Goal: Transaction & Acquisition: Obtain resource

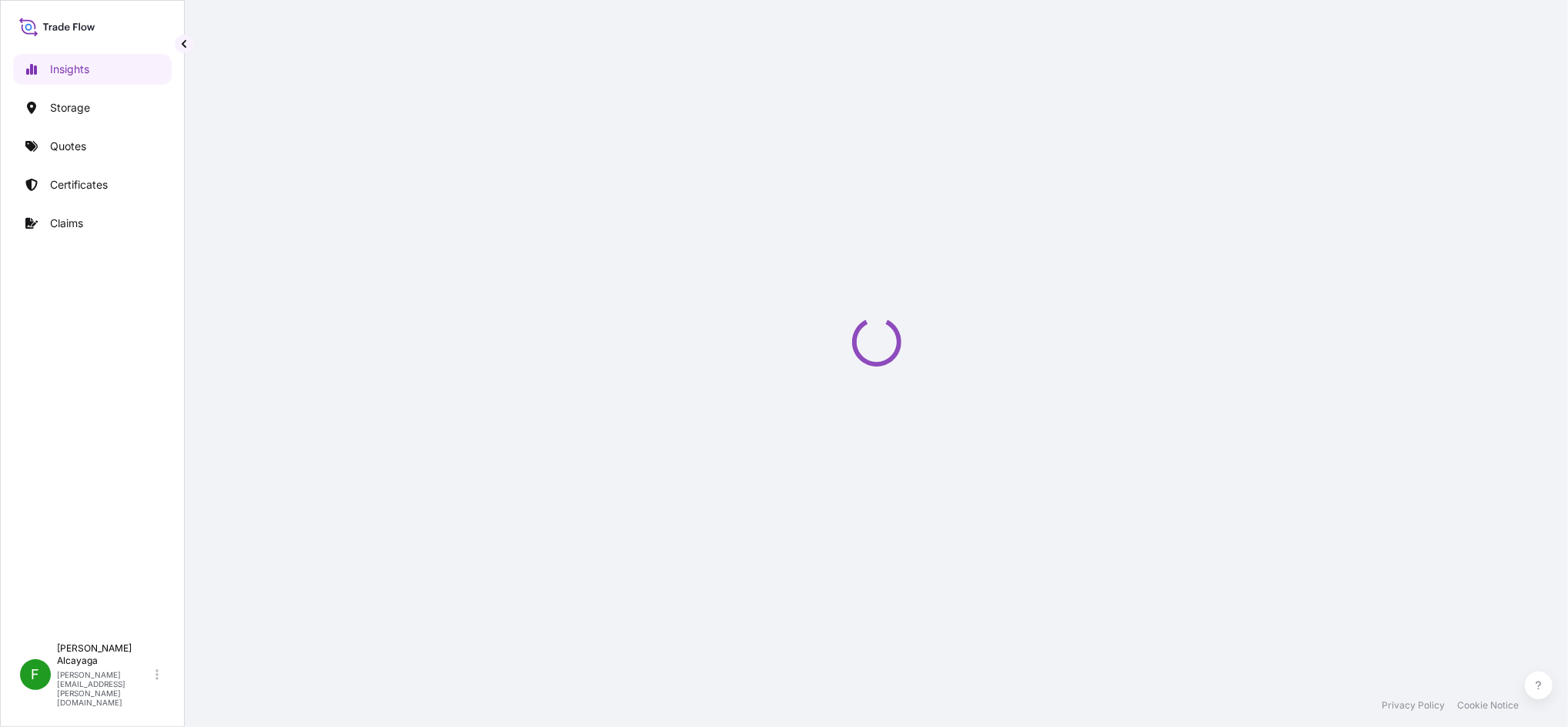
select select "2025"
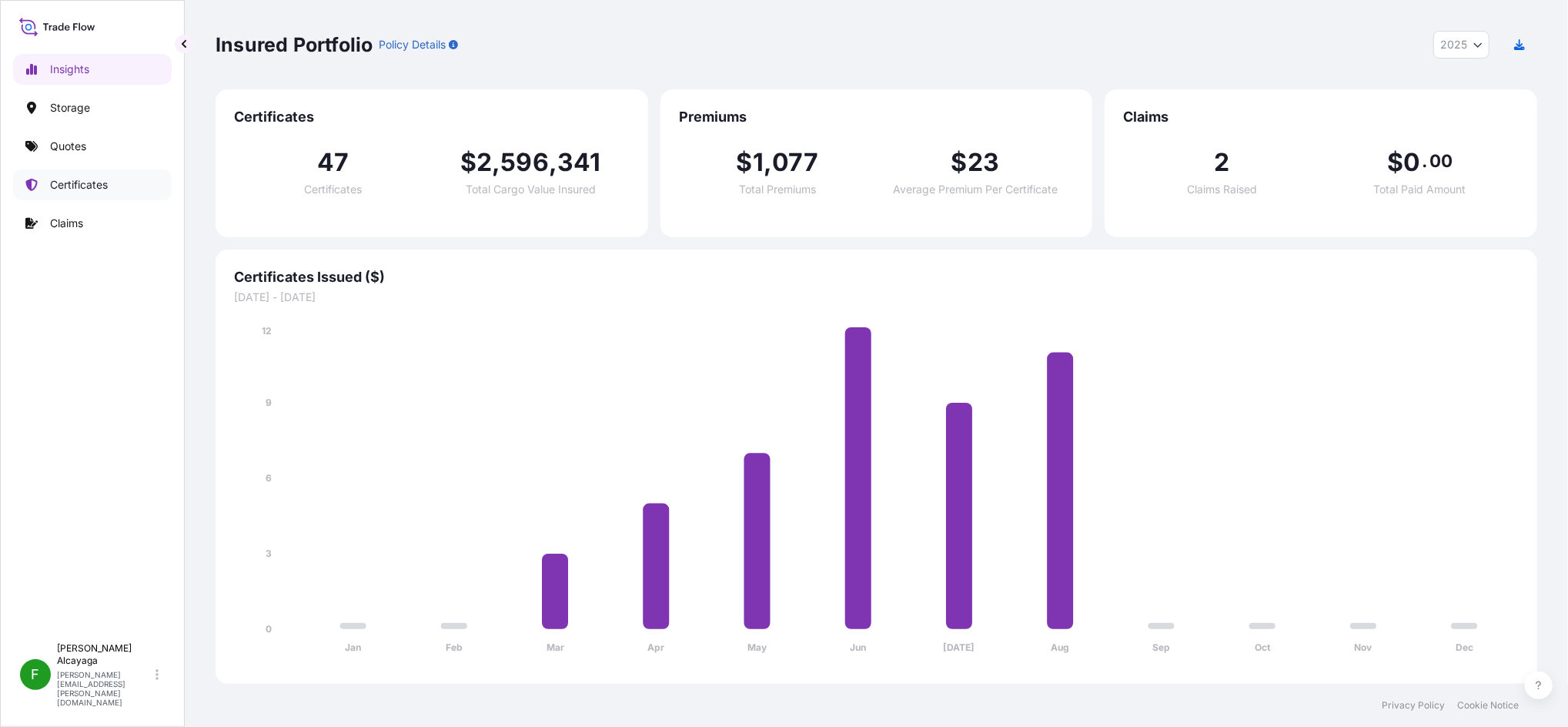
click at [113, 178] on link "Certificates" at bounding box center [93, 184] width 159 height 31
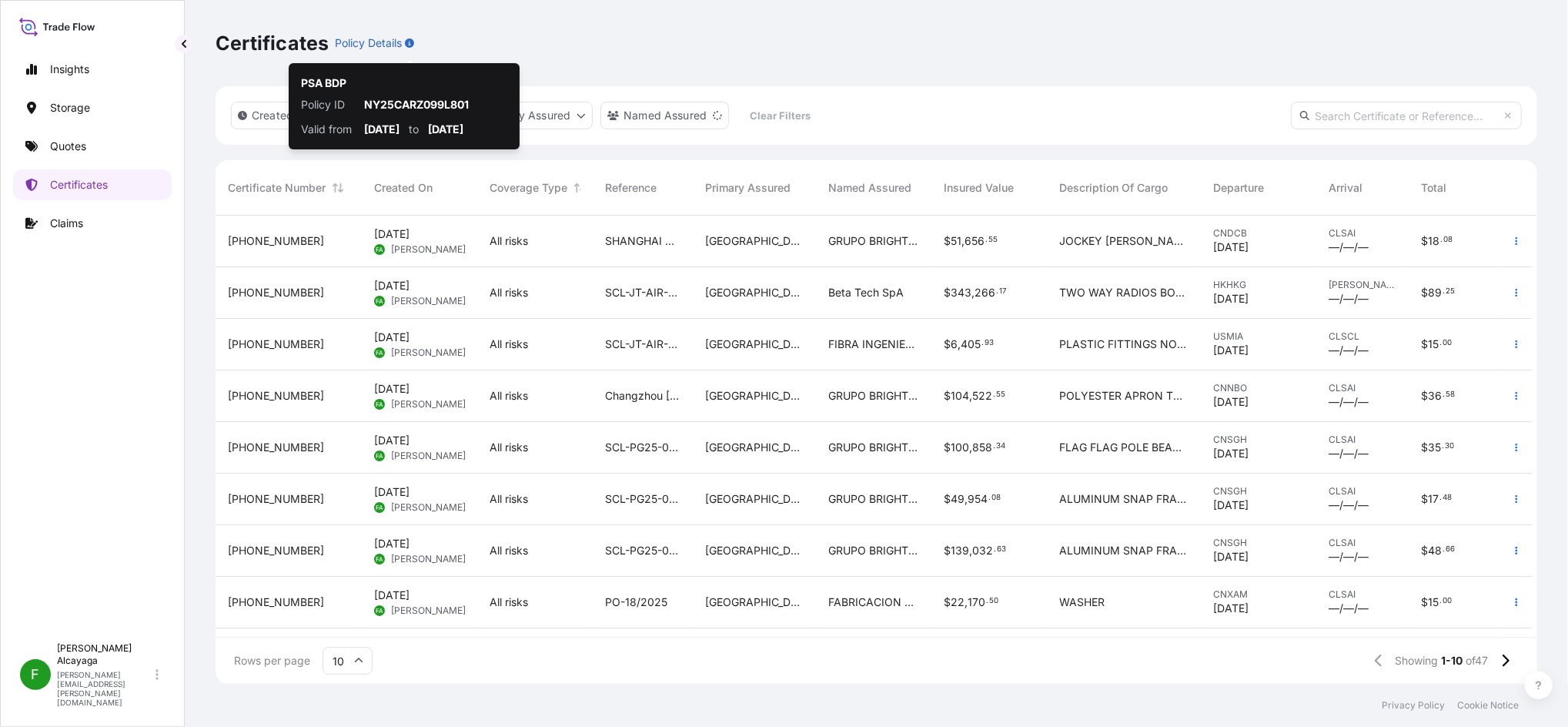
scroll to position [461, 1306]
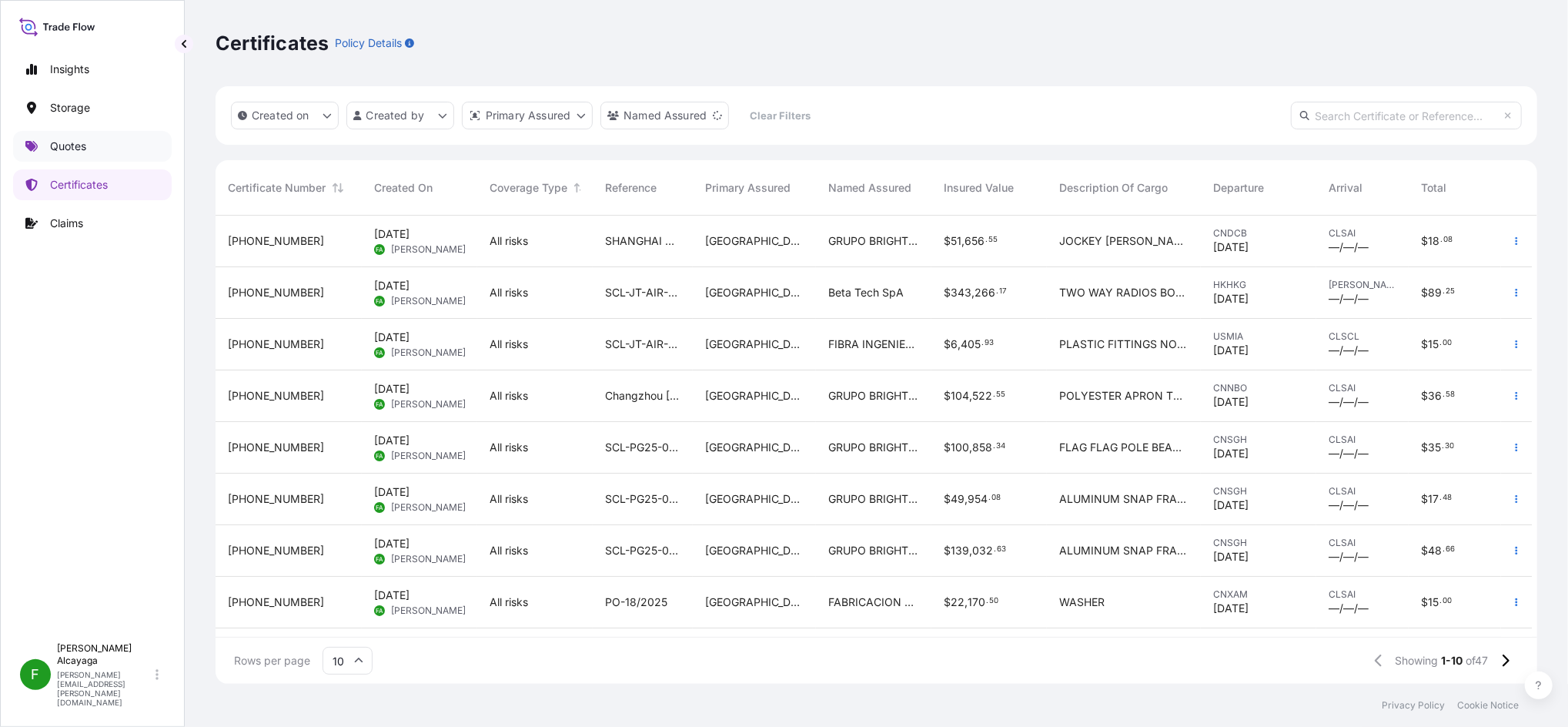
click at [82, 142] on p "Quotes" at bounding box center [68, 146] width 36 height 15
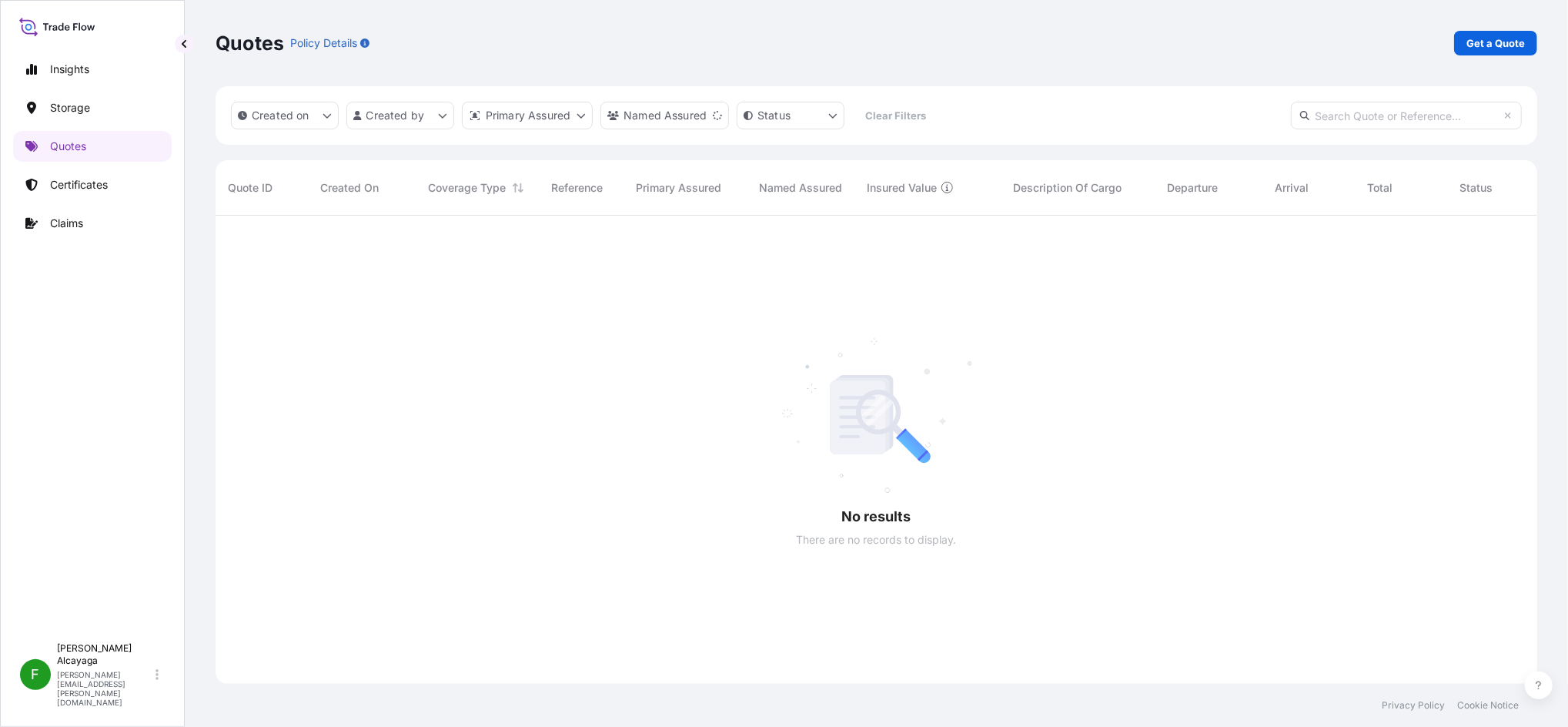
scroll to position [507, 1306]
click at [1482, 44] on p "Get a Quote" at bounding box center [1496, 42] width 58 height 15
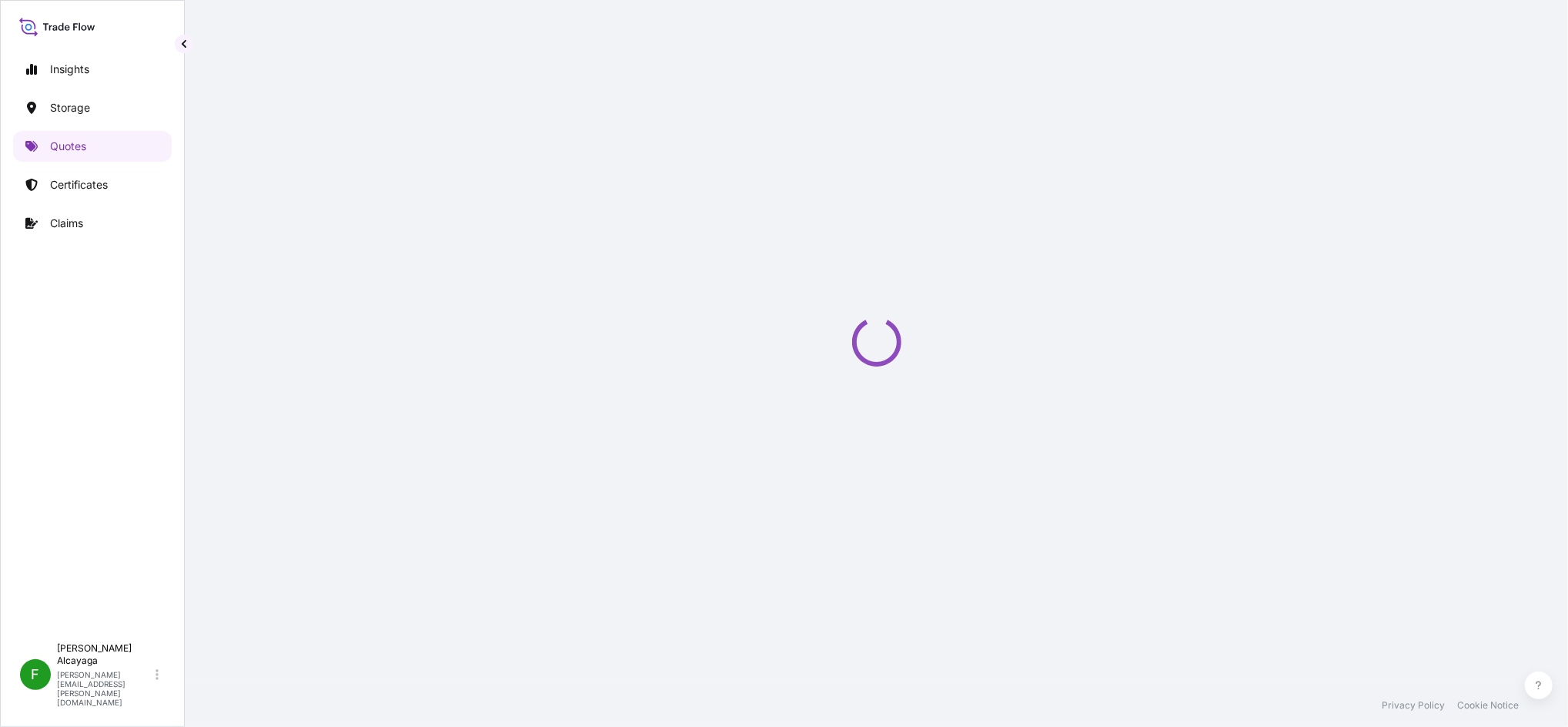
select select "Water"
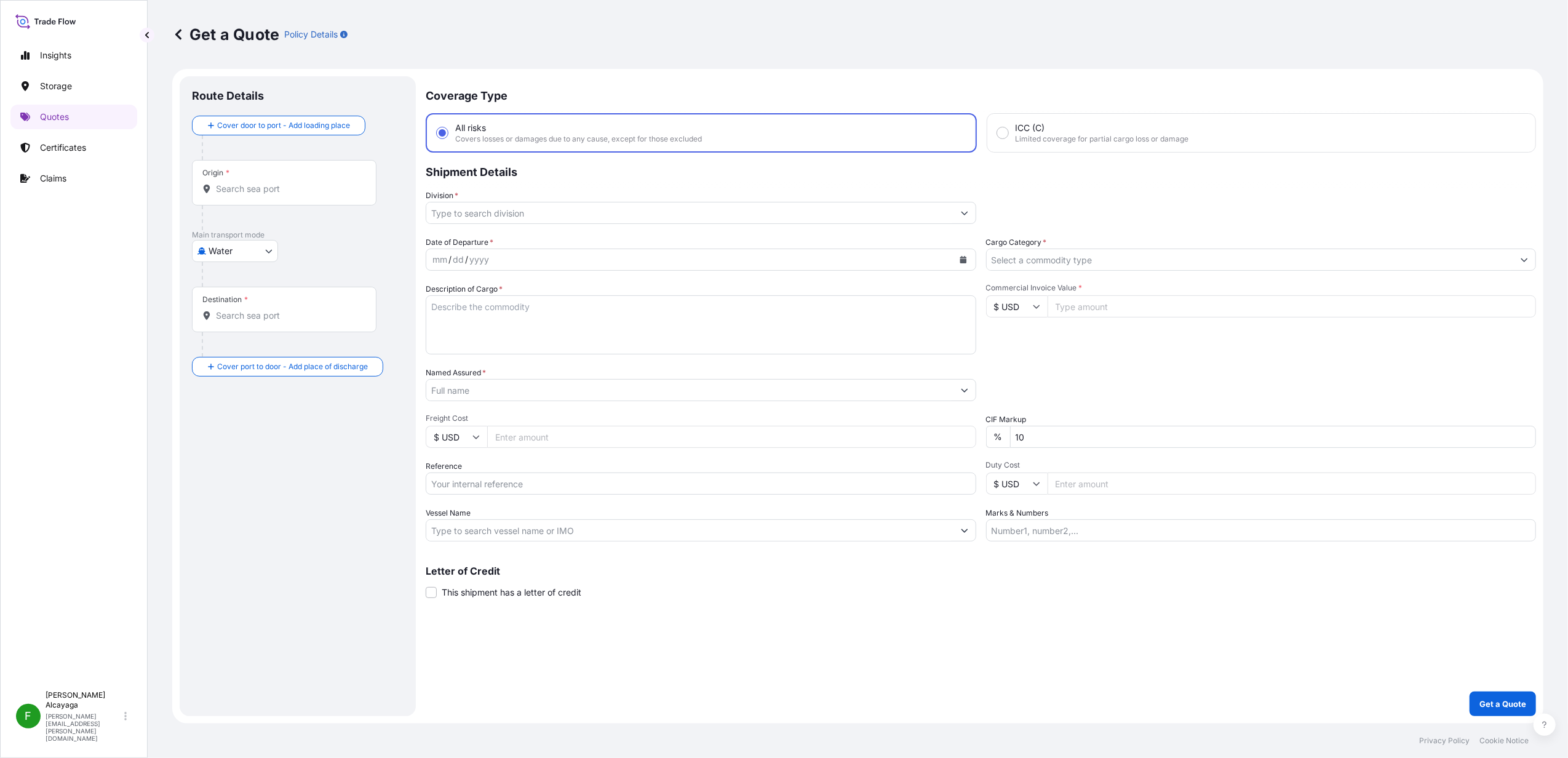
click at [1088, 306] on input "Commercial Invoice Value *" at bounding box center [1292, 306] width 489 height 22
click at [607, 429] on input "Freight Cost" at bounding box center [731, 436] width 489 height 22
paste input "1149.00"
click at [593, 406] on div "Date of Departure * mm / dd / yyyy Cargo Category * Description of Cargo * Comm…" at bounding box center [980, 389] width 1110 height 305
click at [568, 429] on input "1149.00" at bounding box center [731, 436] width 489 height 22
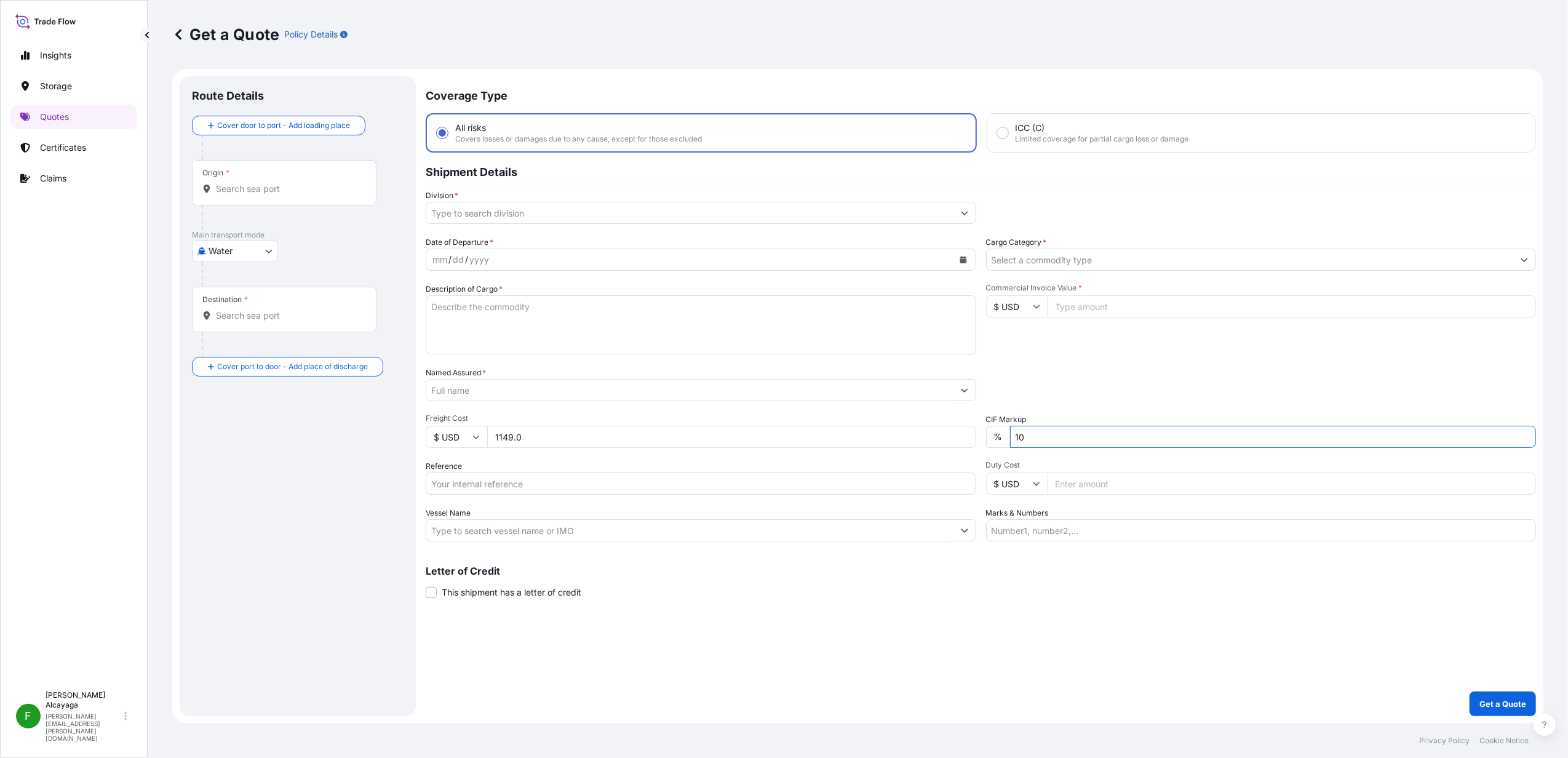
click at [568, 429] on input "1149.0" at bounding box center [731, 436] width 489 height 22
type input "1149"
click at [529, 380] on input "Named Assured *" at bounding box center [690, 390] width 527 height 22
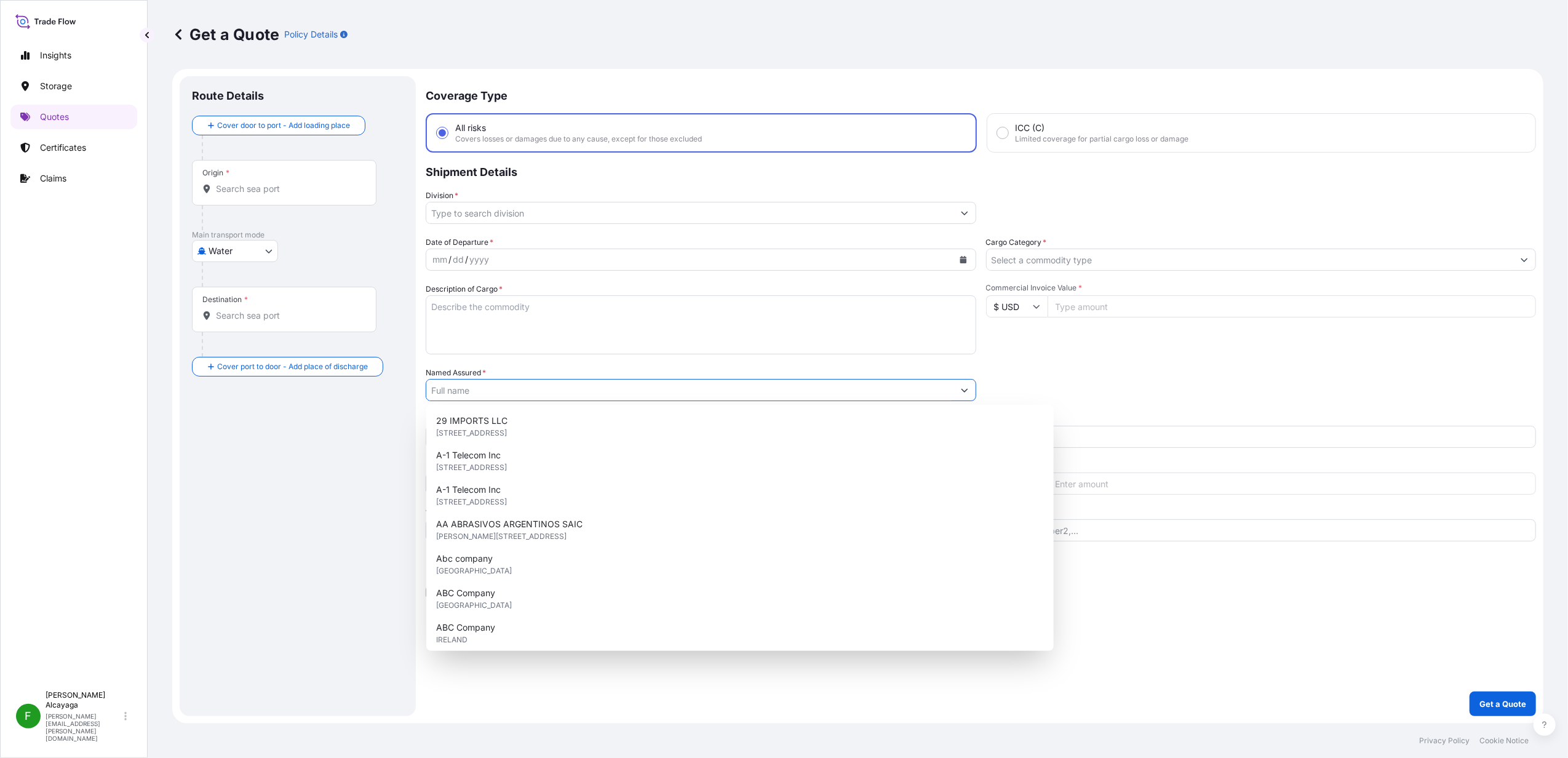
paste input "NEXANS CHILE S.A."
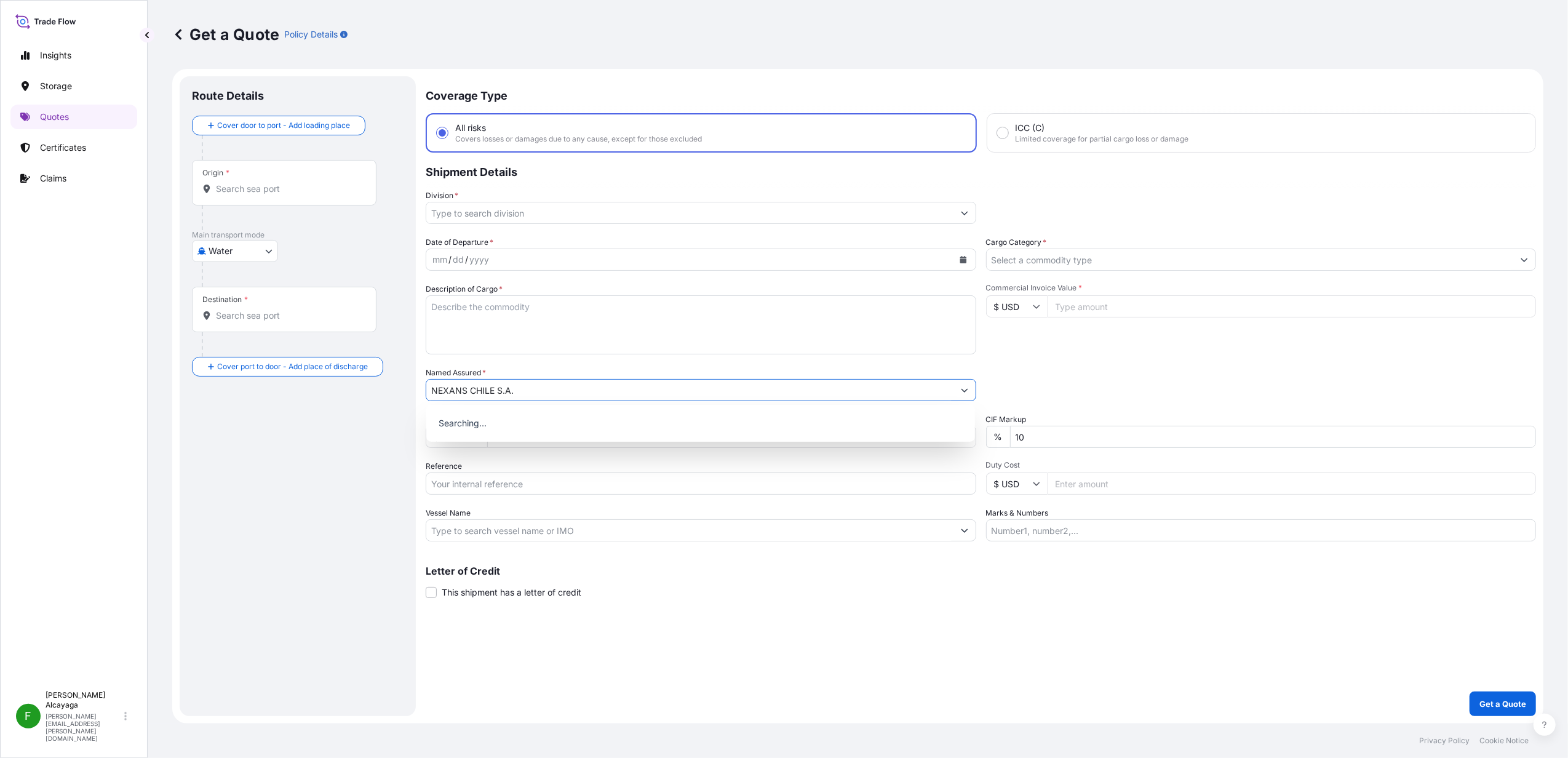
type input "NEXANS CHILE S.A."
click at [359, 424] on div "Route Details Cover door to port - Add loading place Place of loading Road / [G…" at bounding box center [297, 396] width 211 height 616
click at [281, 190] on input "Origin *" at bounding box center [288, 188] width 145 height 12
paste input "LONDON HEATHROW"
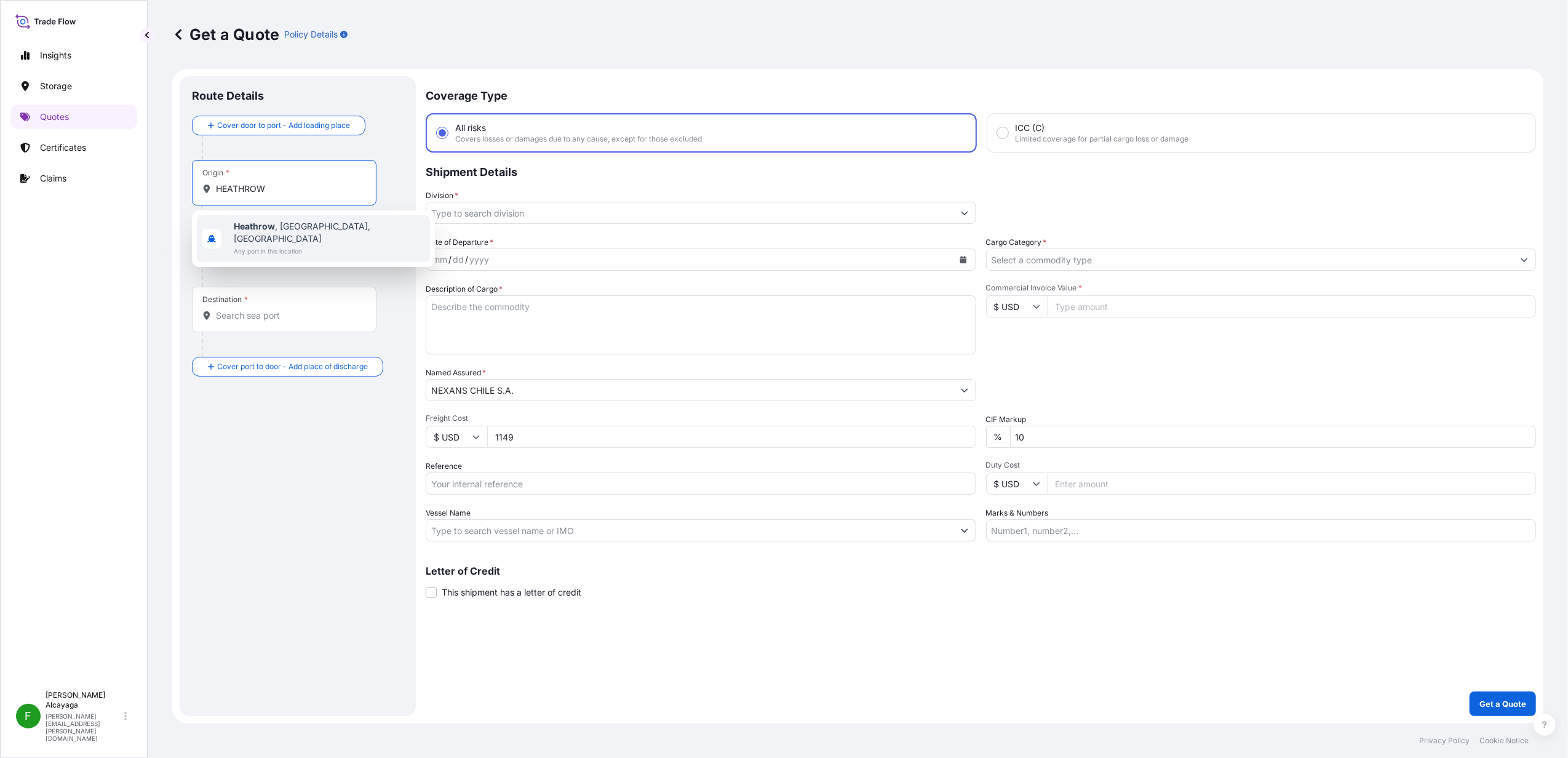
click at [325, 222] on div "[GEOGRAPHIC_DATA] , [GEOGRAPHIC_DATA], [GEOGRAPHIC_DATA] Any port in this locat…" at bounding box center [313, 238] width 233 height 47
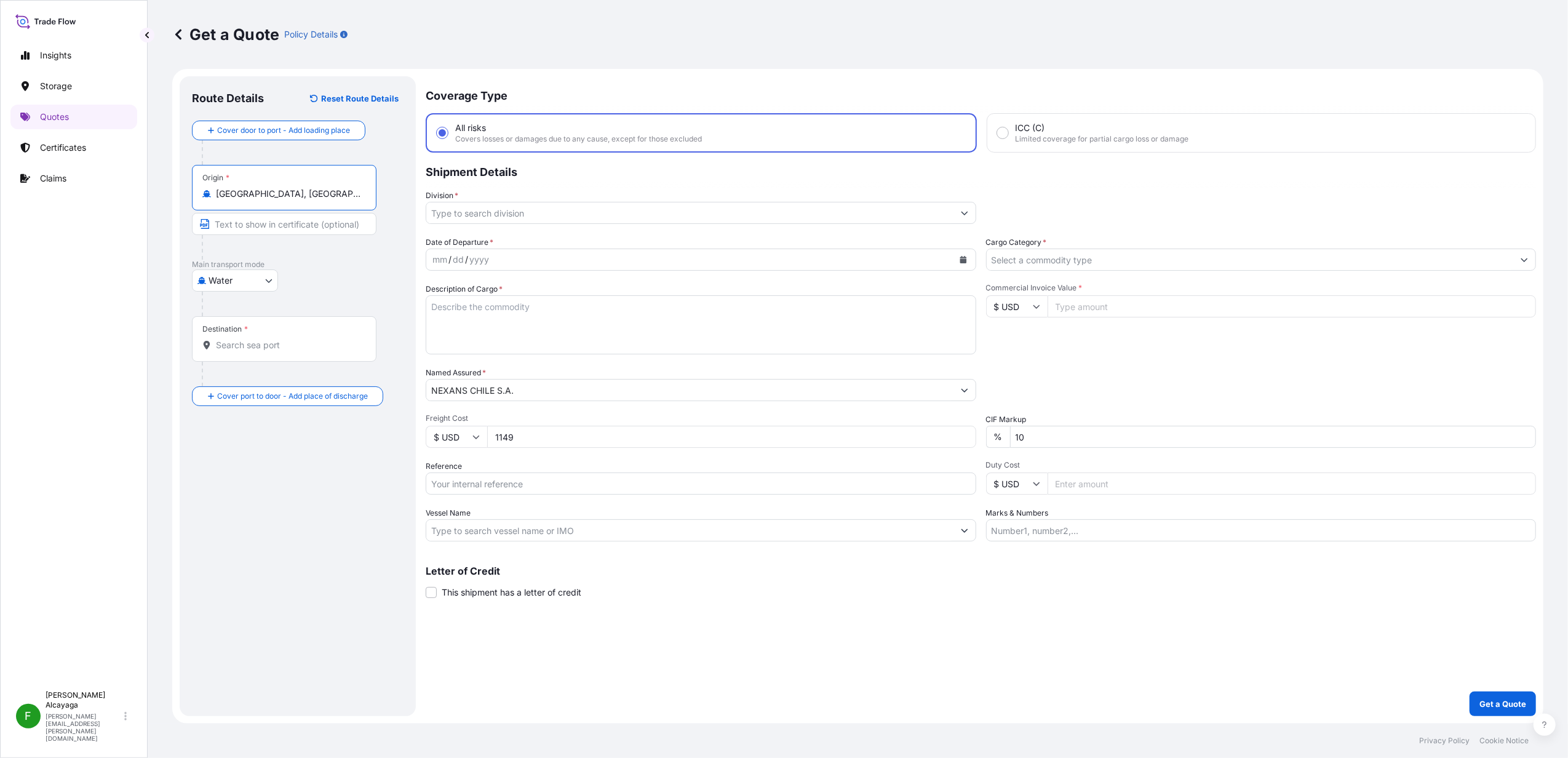
click at [314, 195] on input "[GEOGRAPHIC_DATA], [GEOGRAPHIC_DATA], [GEOGRAPHIC_DATA]" at bounding box center [288, 193] width 145 height 12
type input "Heathrow"
click at [322, 201] on div "Origin * [GEOGRAPHIC_DATA], [GEOGRAPHIC_DATA], [GEOGRAPHIC_DATA]" at bounding box center [284, 188] width 185 height 46
click at [322, 200] on input "[GEOGRAPHIC_DATA], [GEOGRAPHIC_DATA], [GEOGRAPHIC_DATA]" at bounding box center [288, 193] width 145 height 12
click at [322, 201] on div "Origin * [GEOGRAPHIC_DATA], [GEOGRAPHIC_DATA], [GEOGRAPHIC_DATA]" at bounding box center [284, 188] width 185 height 46
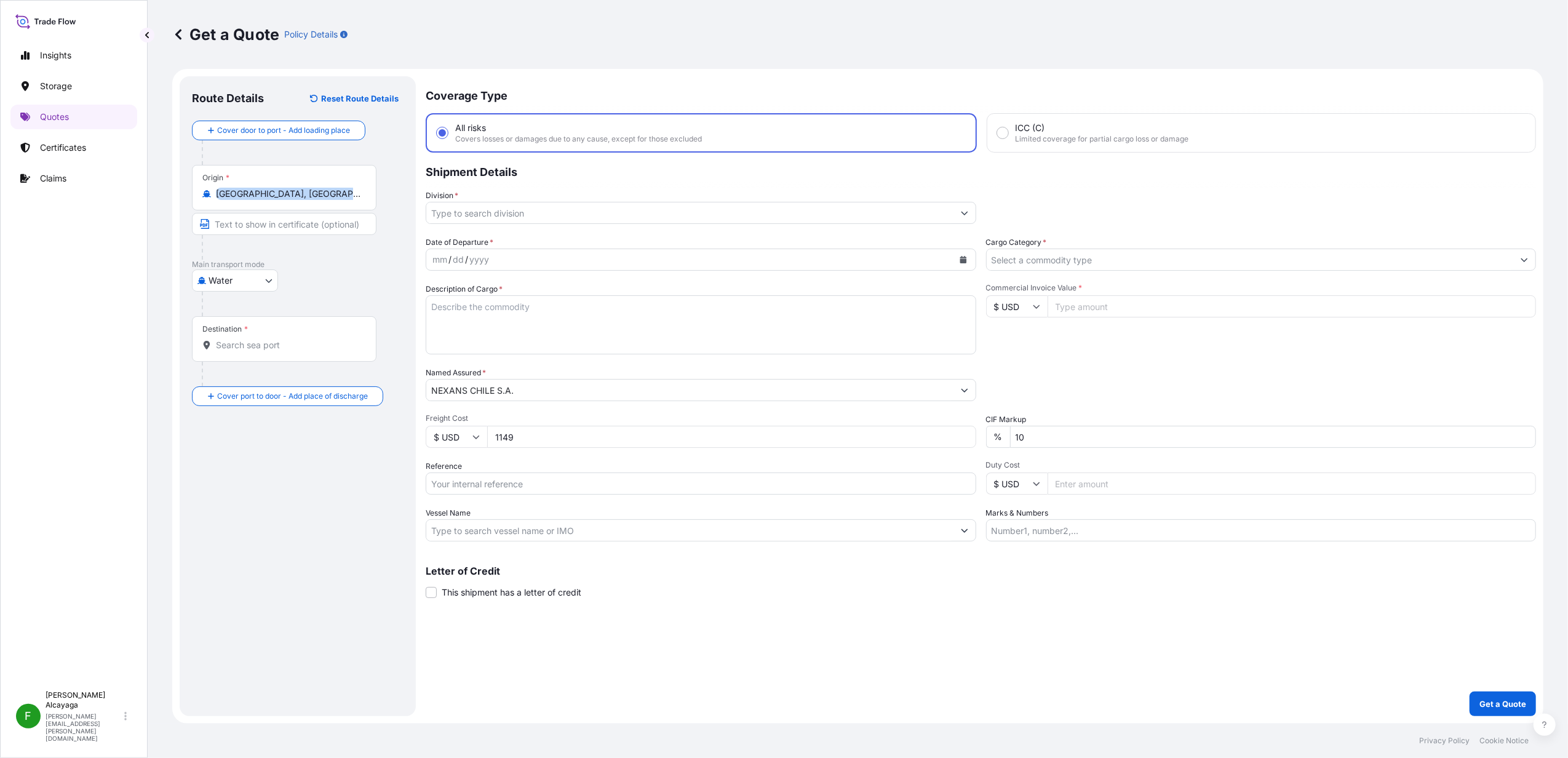
click at [322, 200] on input "[GEOGRAPHIC_DATA], [GEOGRAPHIC_DATA], [GEOGRAPHIC_DATA]" at bounding box center [288, 193] width 145 height 12
click at [322, 201] on div "Origin * [GEOGRAPHIC_DATA], [GEOGRAPHIC_DATA], [GEOGRAPHIC_DATA]" at bounding box center [284, 188] width 185 height 46
click at [322, 200] on input "[GEOGRAPHIC_DATA], [GEOGRAPHIC_DATA], [GEOGRAPHIC_DATA]" at bounding box center [288, 193] width 145 height 12
drag, startPoint x: 322, startPoint y: 201, endPoint x: 300, endPoint y: 196, distance: 22.6
click at [300, 196] on input "[GEOGRAPHIC_DATA], [GEOGRAPHIC_DATA], [GEOGRAPHIC_DATA]" at bounding box center [288, 193] width 145 height 12
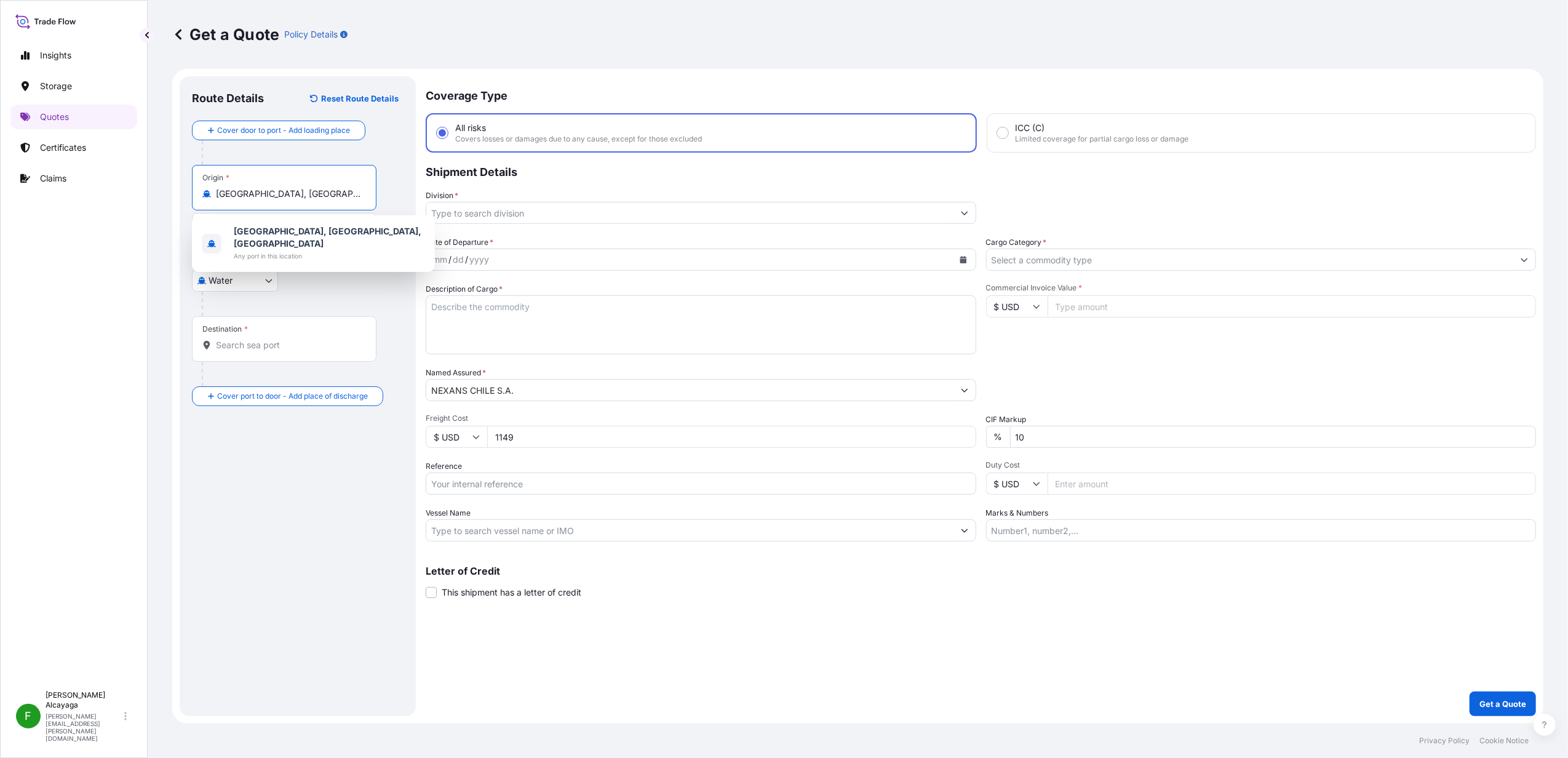
click at [300, 196] on input "[GEOGRAPHIC_DATA], [GEOGRAPHIC_DATA], [GEOGRAPHIC_DATA]" at bounding box center [288, 193] width 145 height 12
paste input "LHR"
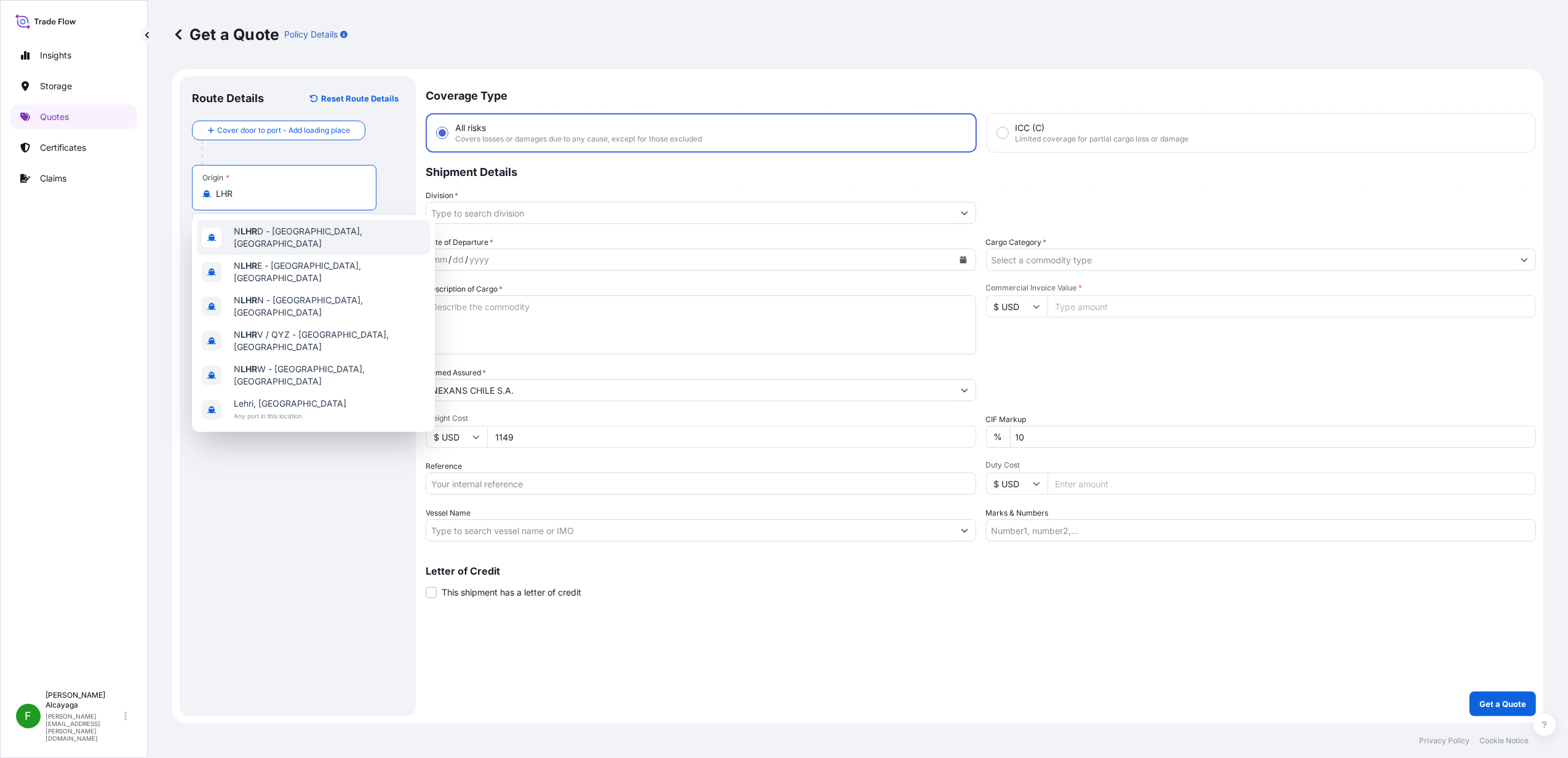
click at [254, 198] on input "LHR" at bounding box center [288, 193] width 145 height 12
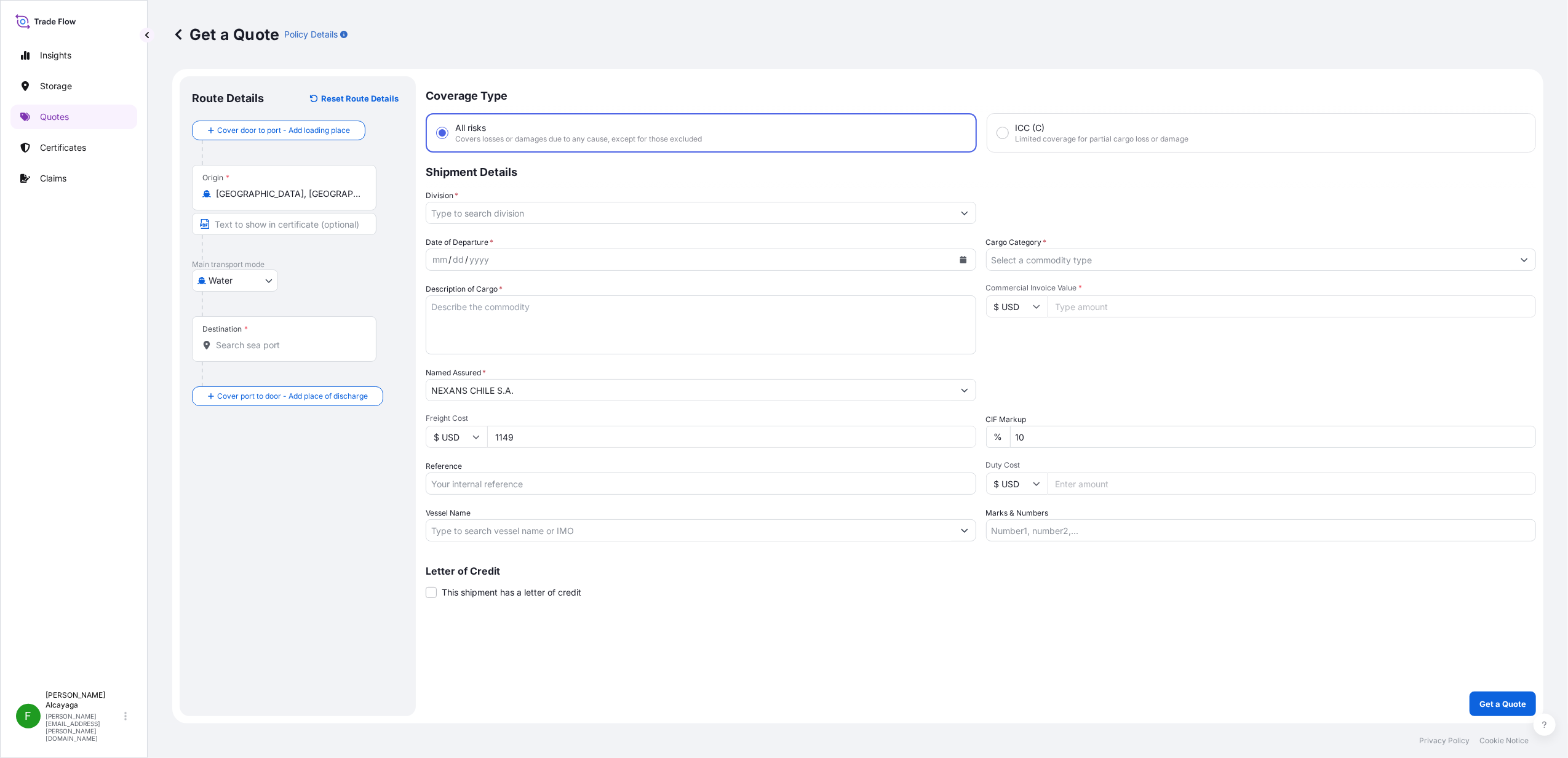
click at [289, 206] on div "Origin * [GEOGRAPHIC_DATA], [GEOGRAPHIC_DATA], [GEOGRAPHIC_DATA]" at bounding box center [284, 188] width 185 height 46
click at [289, 200] on input "[GEOGRAPHIC_DATA], [GEOGRAPHIC_DATA], [GEOGRAPHIC_DATA]" at bounding box center [288, 193] width 145 height 12
click at [289, 206] on div "Origin * [GEOGRAPHIC_DATA], [GEOGRAPHIC_DATA], [GEOGRAPHIC_DATA]" at bounding box center [284, 188] width 185 height 46
click at [289, 200] on input "[GEOGRAPHIC_DATA], [GEOGRAPHIC_DATA], [GEOGRAPHIC_DATA]" at bounding box center [288, 193] width 145 height 12
click at [289, 206] on div "Origin * [GEOGRAPHIC_DATA], [GEOGRAPHIC_DATA], [GEOGRAPHIC_DATA]" at bounding box center [284, 188] width 185 height 46
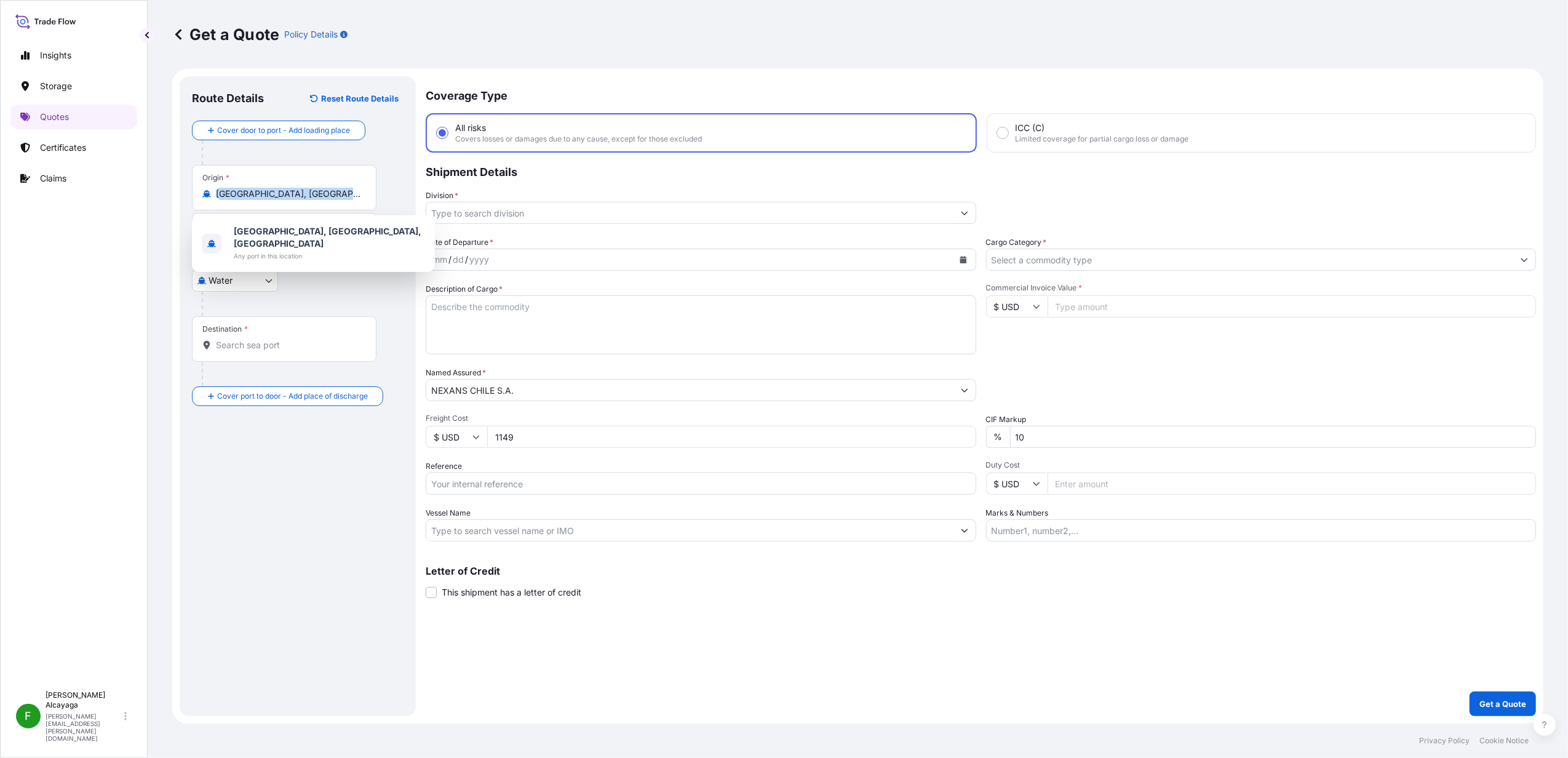
click at [289, 200] on input "[GEOGRAPHIC_DATA], [GEOGRAPHIC_DATA], [GEOGRAPHIC_DATA]" at bounding box center [288, 193] width 145 height 12
drag, startPoint x: 289, startPoint y: 206, endPoint x: 279, endPoint y: 191, distance: 18.0
click at [279, 191] on input "[GEOGRAPHIC_DATA], [GEOGRAPHIC_DATA], [GEOGRAPHIC_DATA]" at bounding box center [288, 193] width 145 height 12
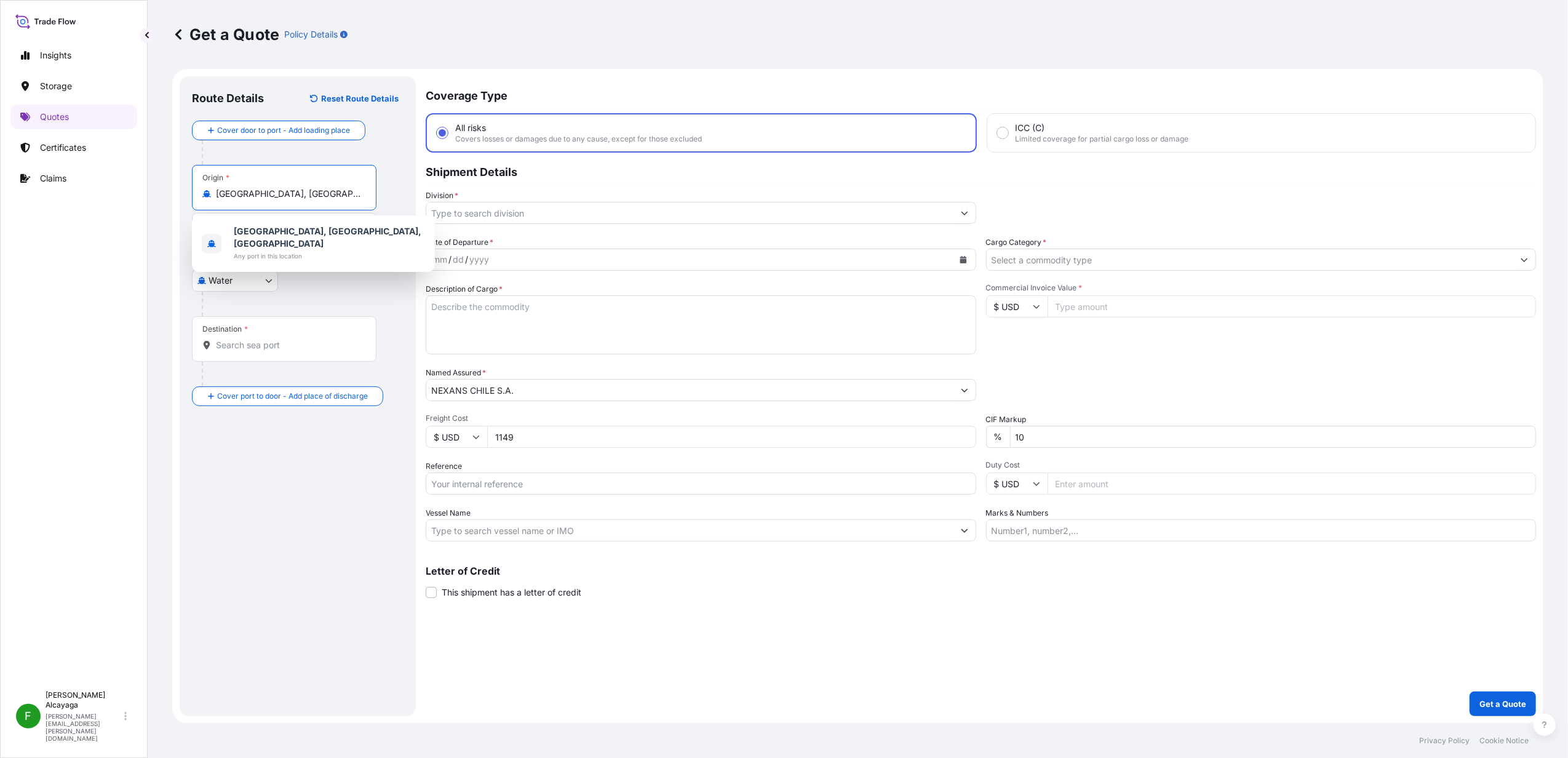
paste input "Origin"
type input "[GEOGRAPHIC_DATA], [GEOGRAPHIC_DATA], [GEOGRAPHIC_DATA]"
click at [331, 442] on div "Route Details Reset Route Details Cover door to port - Add loading place Place …" at bounding box center [297, 396] width 211 height 616
click at [245, 281] on body "1 option available. 1 option available. 1 option available. 0 options available…" at bounding box center [784, 379] width 1568 height 758
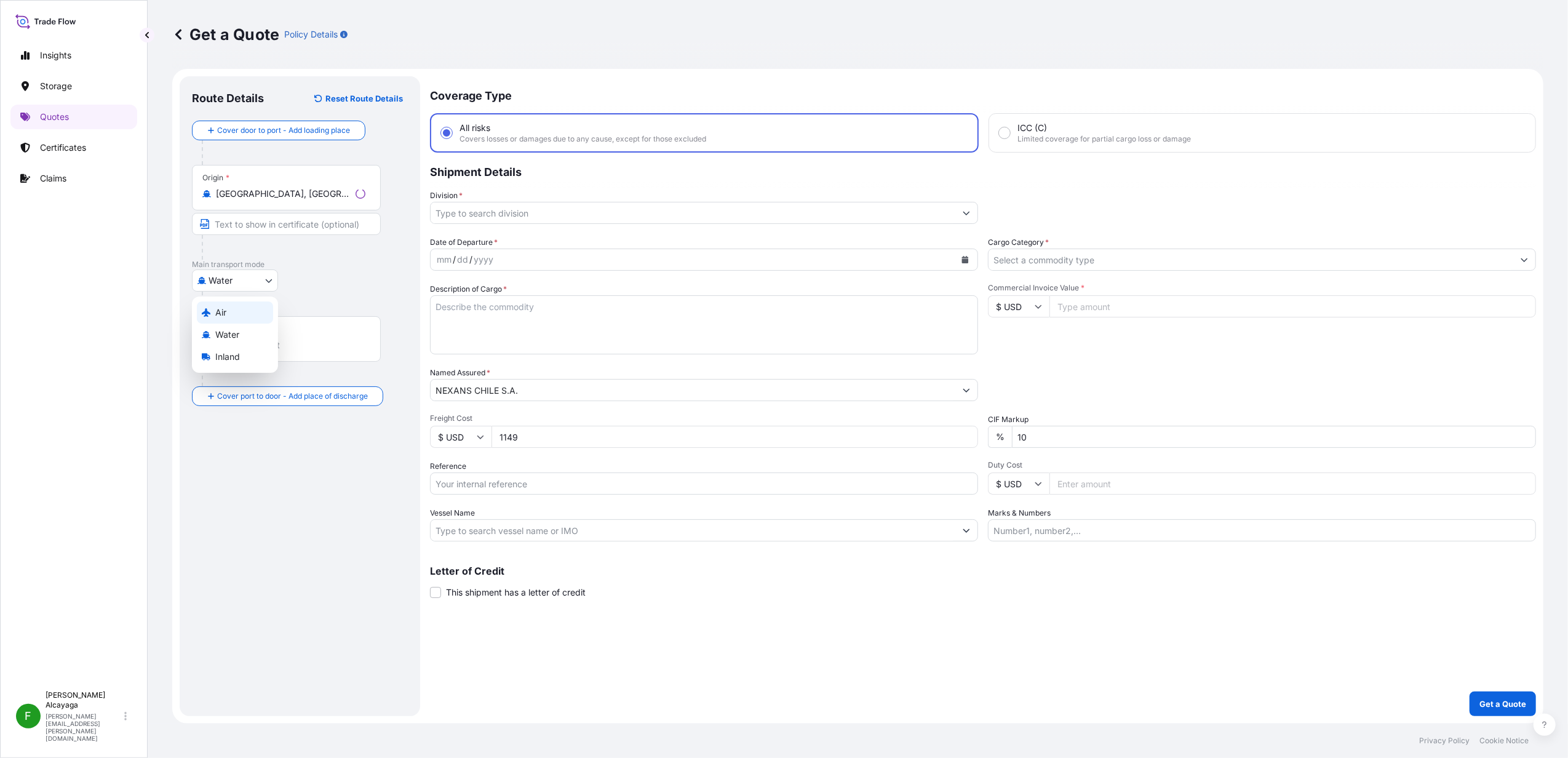
click at [240, 307] on div "Air" at bounding box center [235, 312] width 76 height 22
select select "Air"
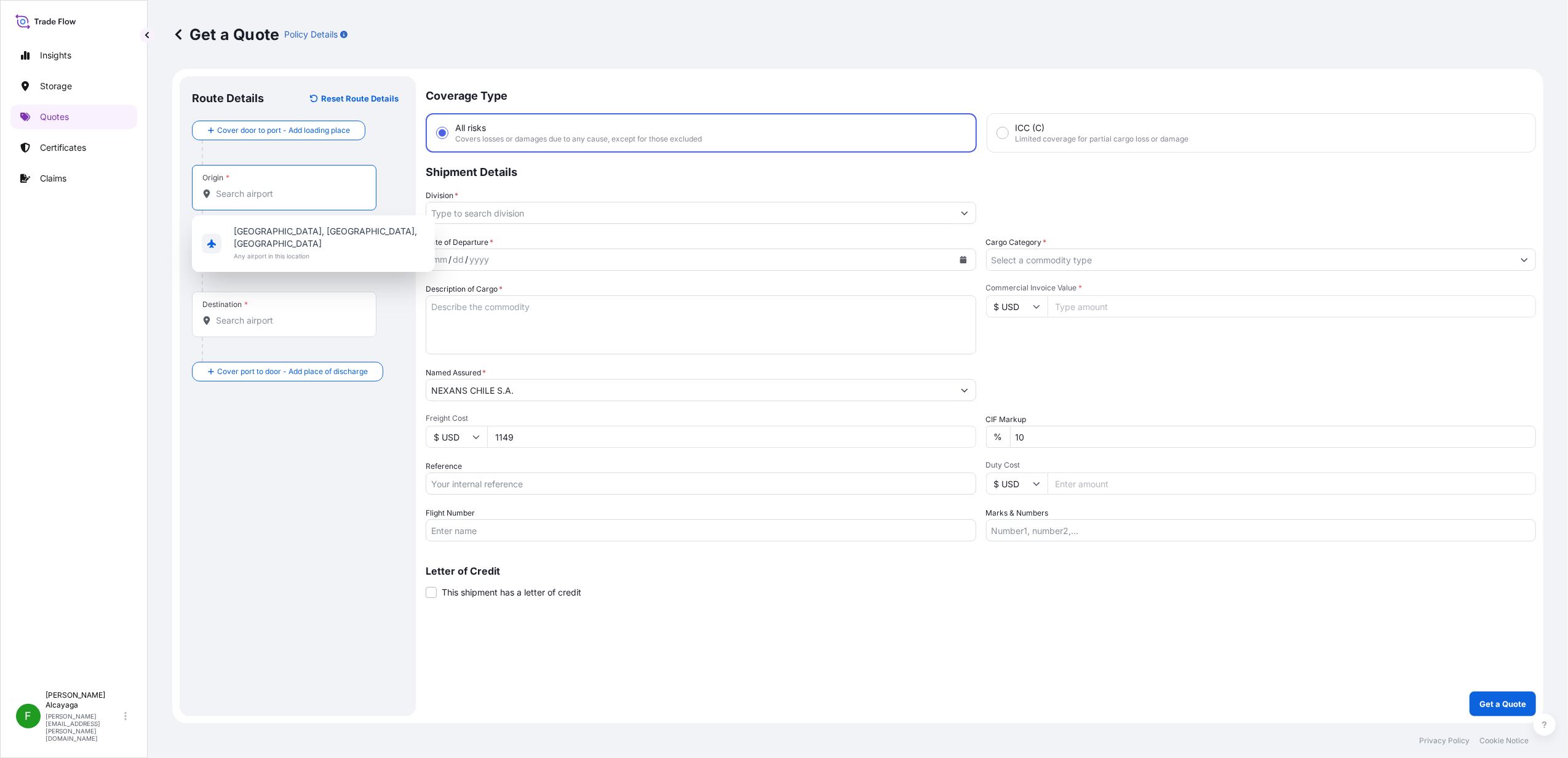
click at [268, 198] on input "Origin *" at bounding box center [288, 193] width 145 height 12
paste input "Heathrow"
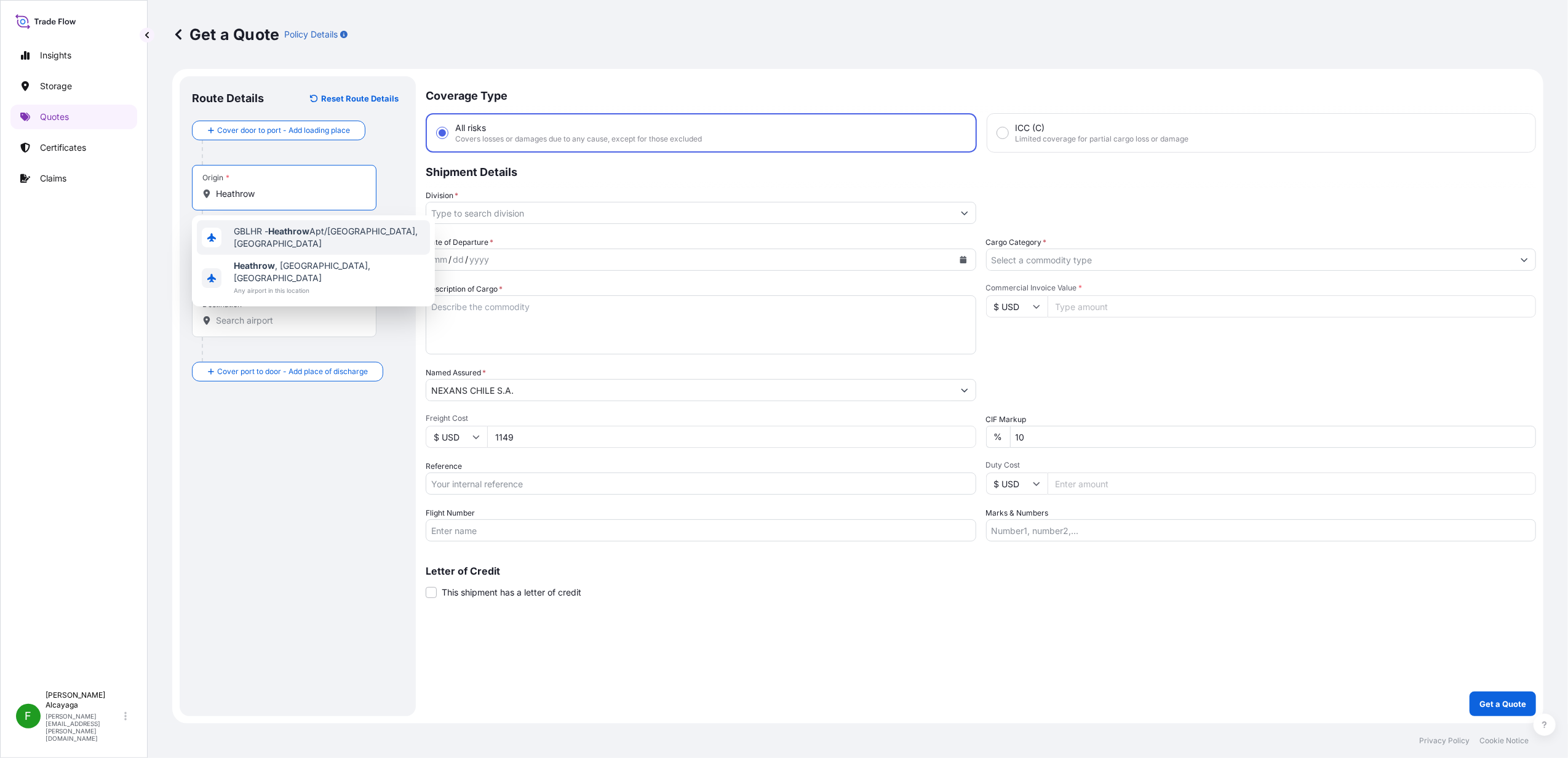
click at [335, 241] on span "GBLHR - Heathrow Apt/[GEOGRAPHIC_DATA], [GEOGRAPHIC_DATA]" at bounding box center [329, 237] width 191 height 25
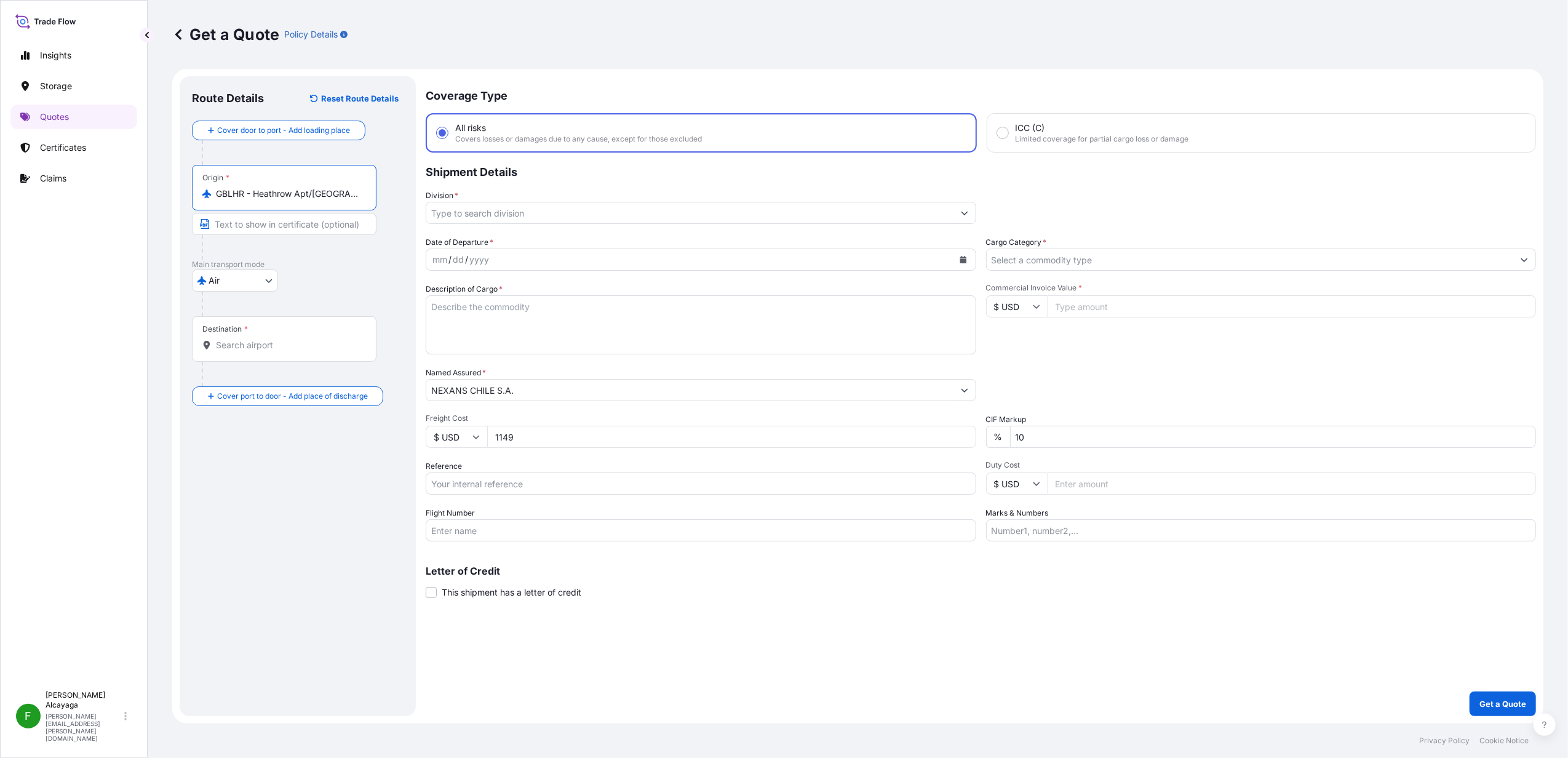
type input "GBLHR - Heathrow Apt/[GEOGRAPHIC_DATA], [GEOGRAPHIC_DATA]"
click at [283, 348] on input "Destination *" at bounding box center [290, 345] width 149 height 12
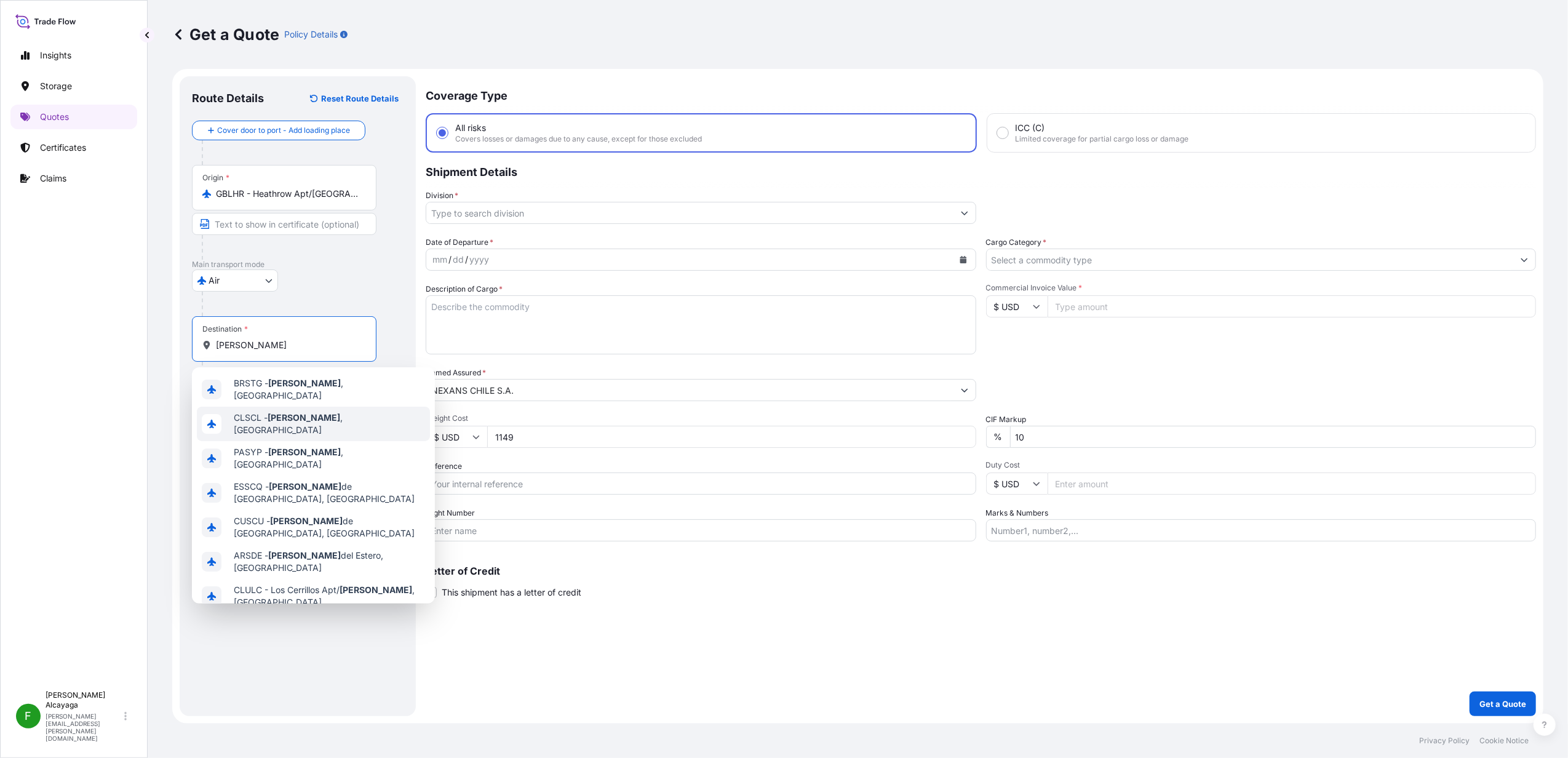
click at [298, 408] on div "CLSCL - [GEOGRAPHIC_DATA] , [GEOGRAPHIC_DATA]" at bounding box center [313, 424] width 233 height 35
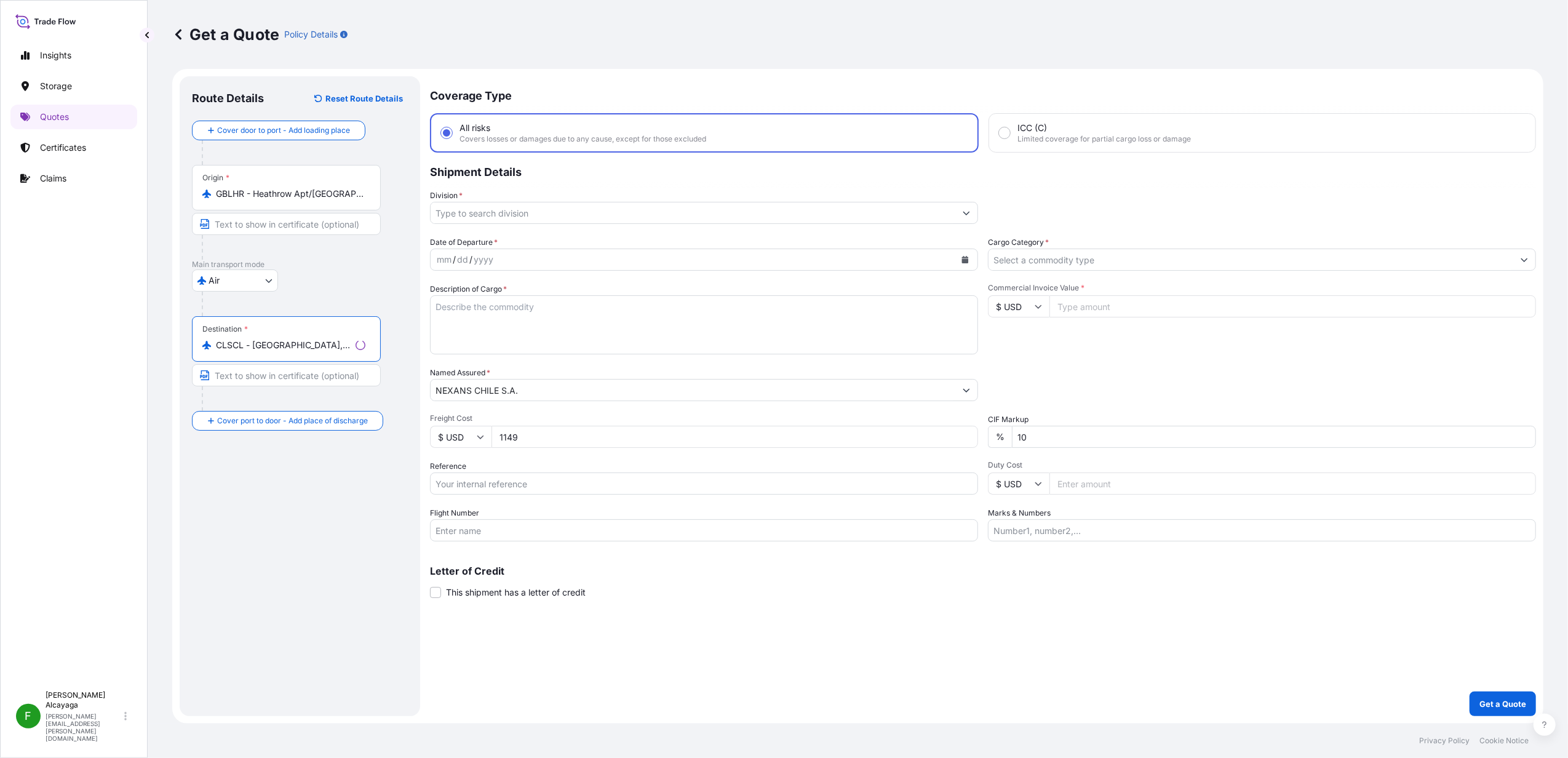
type input "CLSCL - [GEOGRAPHIC_DATA], [GEOGRAPHIC_DATA]"
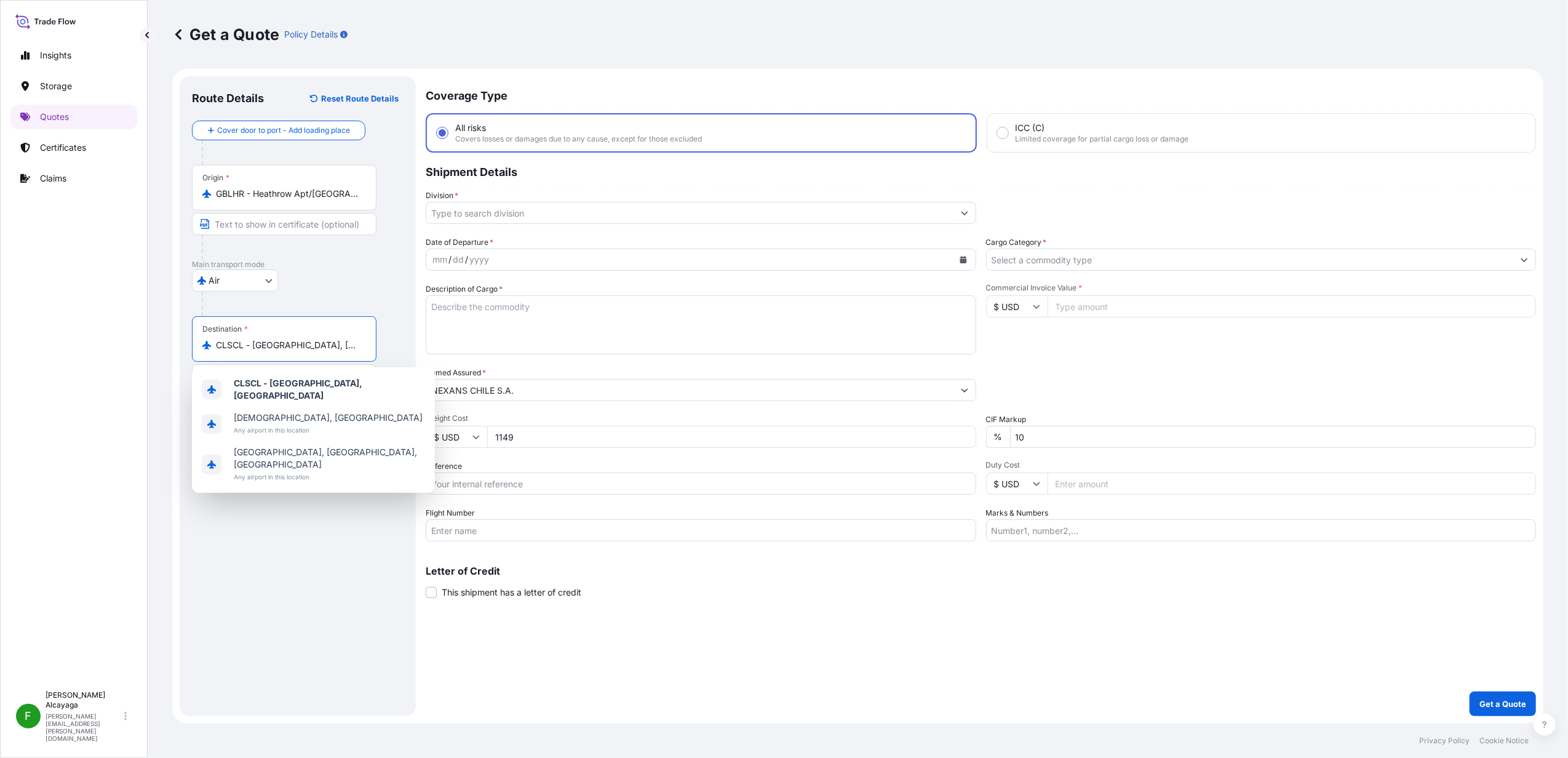
drag, startPoint x: 631, startPoint y: 331, endPoint x: 622, endPoint y: 331, distance: 9.0
click at [631, 331] on textarea "Description of Cargo *" at bounding box center [700, 325] width 550 height 59
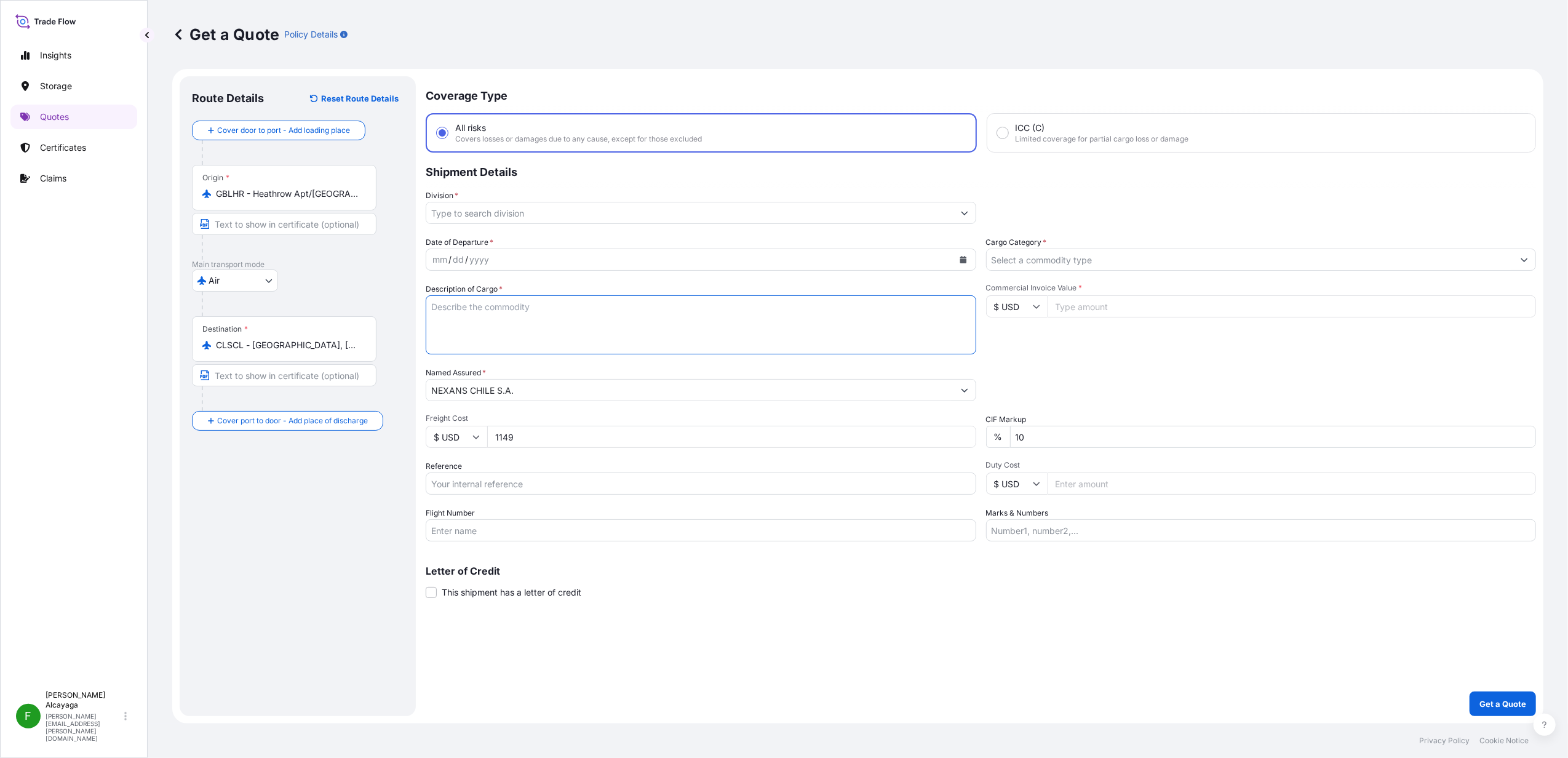
paste textarea "COLD PRESSURE WELDER HS 84633000 (80x66x127) CM REFERENCE NO: 42166 39209 41001…"
type textarea "COLD PRESSURE WELDER HS 84633000 (80x66x127) CM REFERENCE NO: 42166 39209 41001…"
click at [505, 252] on div "mm / dd / yyyy" at bounding box center [690, 259] width 527 height 22
click at [462, 254] on div "dd" at bounding box center [458, 259] width 13 height 15
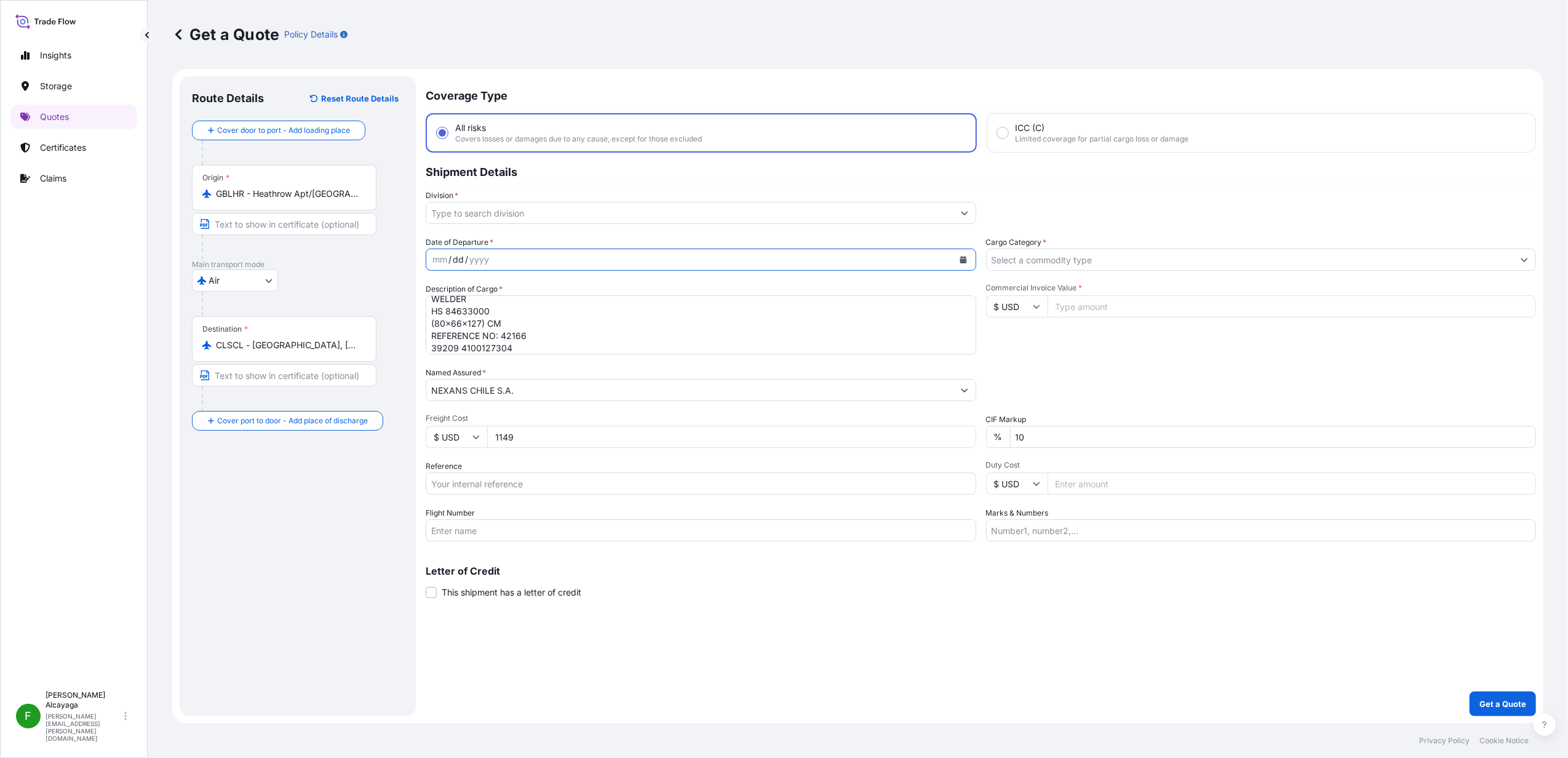
click at [963, 259] on icon "Calendar" at bounding box center [963, 259] width 7 height 7
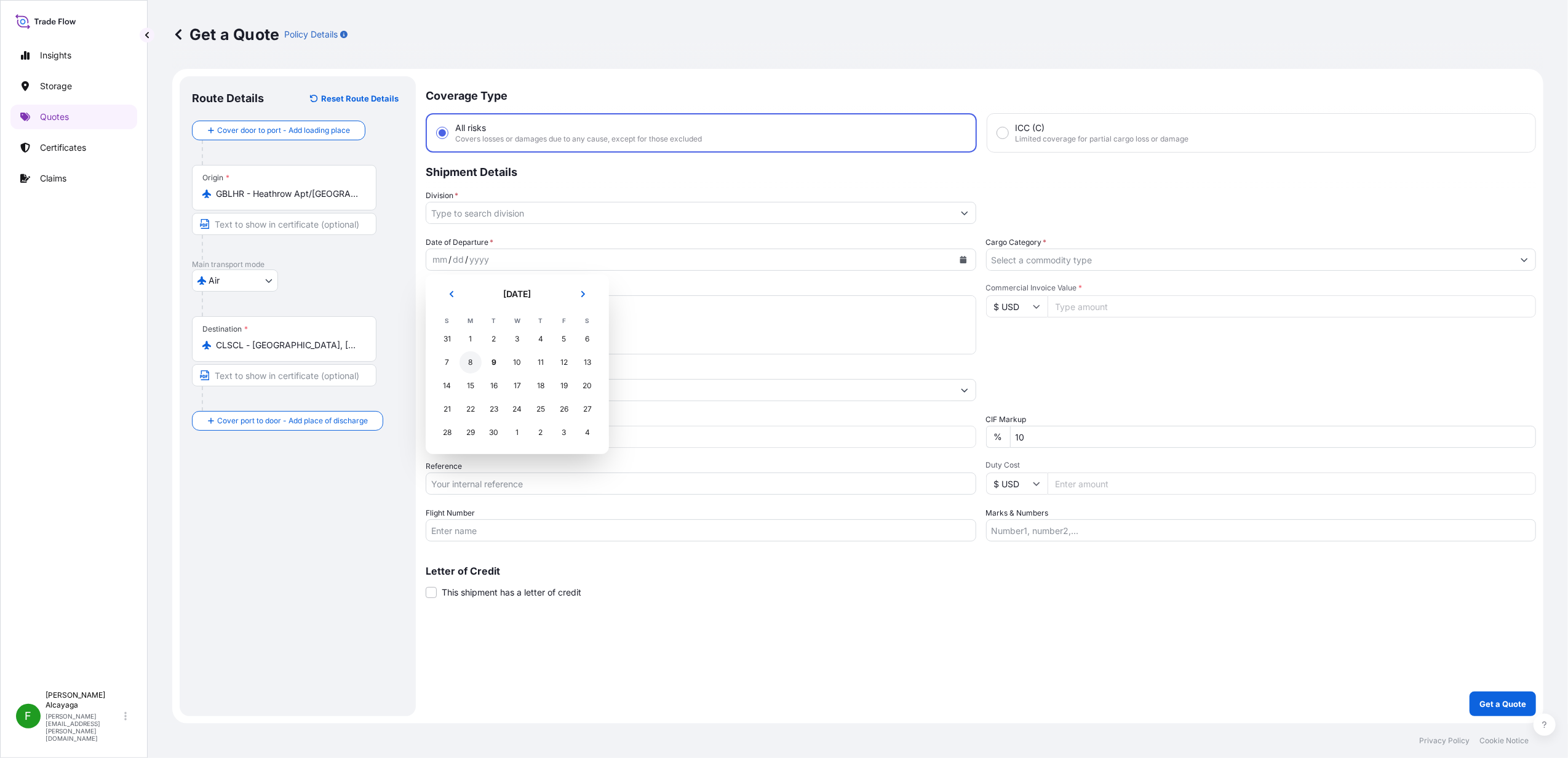
click at [450, 360] on div "7" at bounding box center [447, 362] width 22 height 22
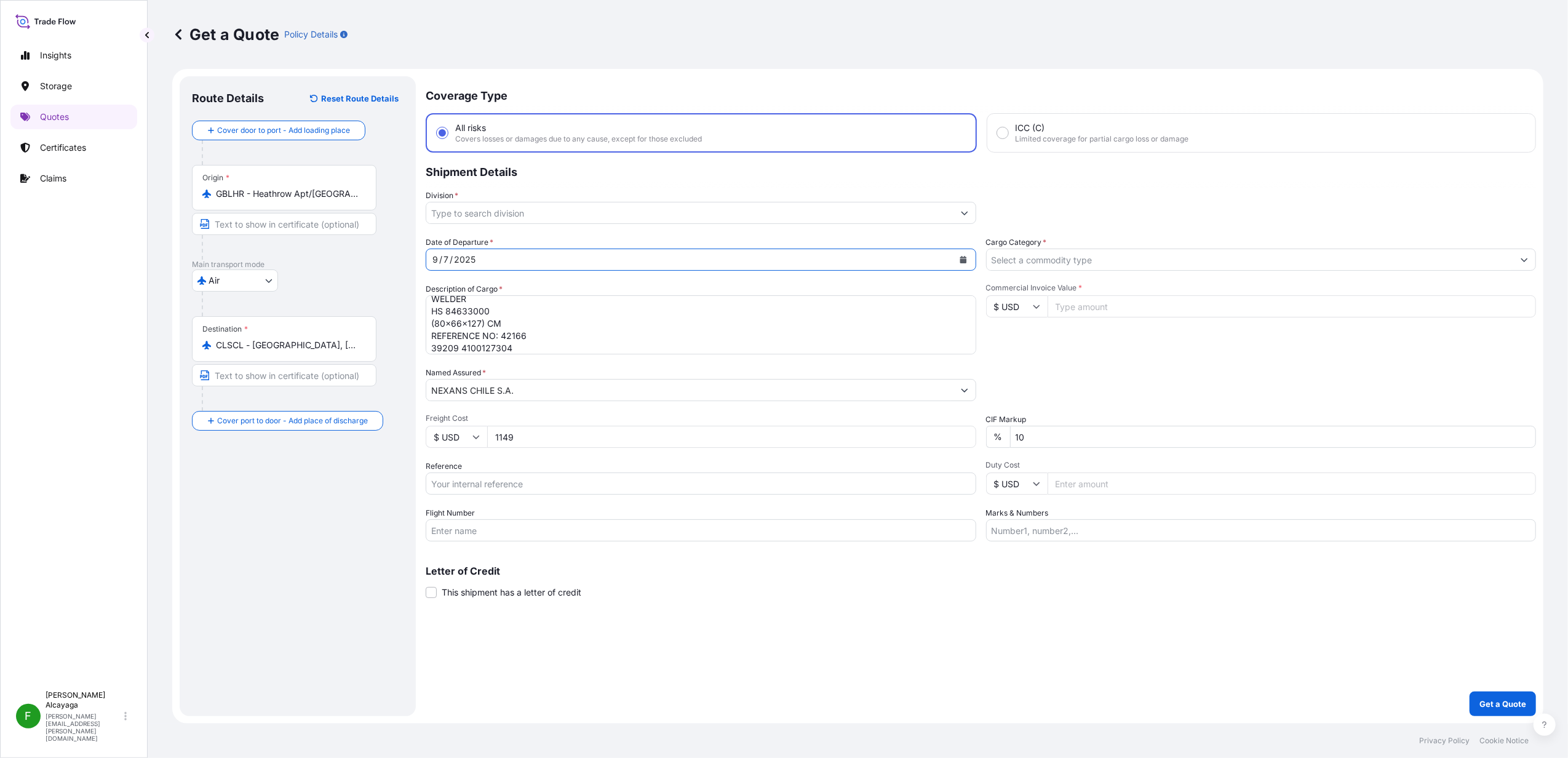
click at [594, 486] on input "Reference" at bounding box center [700, 483] width 550 height 22
paste input "SCL-JT-AIR-001404"
type input "SCL-JT-AIR-001404"
click at [1019, 580] on div "Letter of Credit This shipment has a letter of credit Letter of credit * Letter…" at bounding box center [980, 582] width 1110 height 32
click at [1078, 311] on input "Commercial Invoice Value *" at bounding box center [1292, 306] width 489 height 22
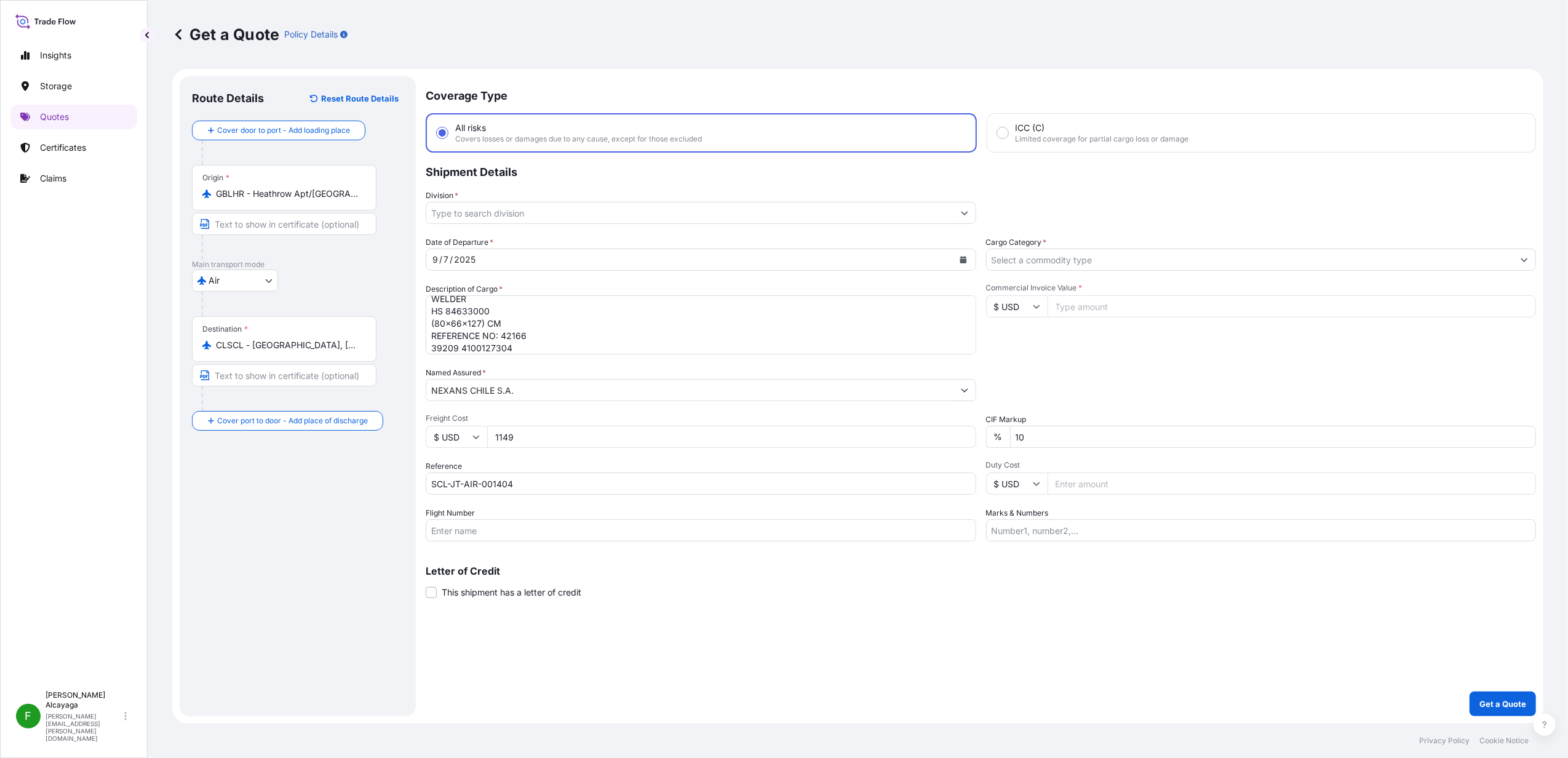
paste input "11"
click at [1056, 301] on input "11" at bounding box center [1292, 306] width 489 height 22
paste input "0999.00"
type input "10999.00"
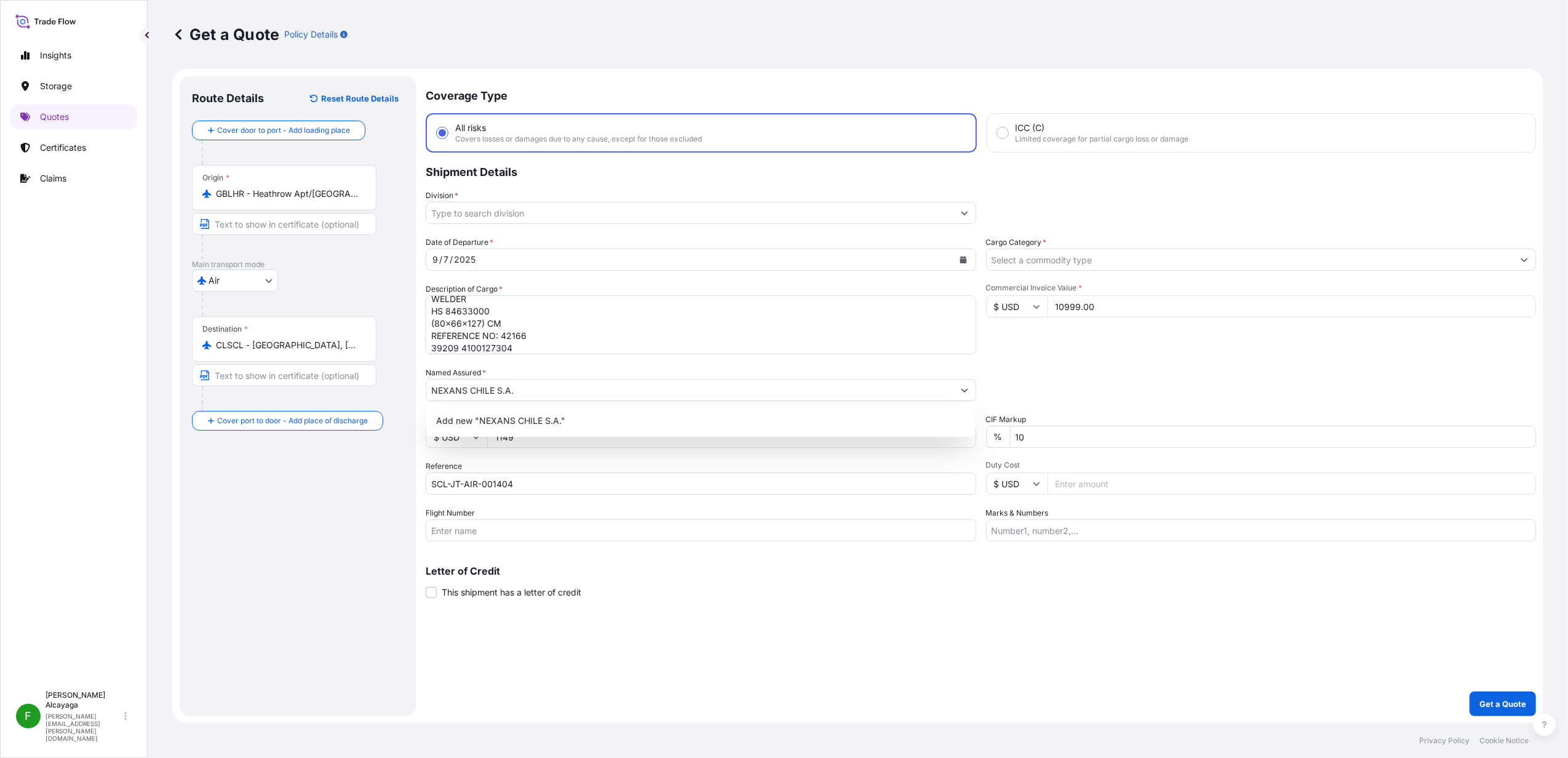
click at [1164, 355] on div "Date of Departure * [DATE] Cargo Category * Description of Cargo * COLD PRESSUR…" at bounding box center [980, 389] width 1110 height 305
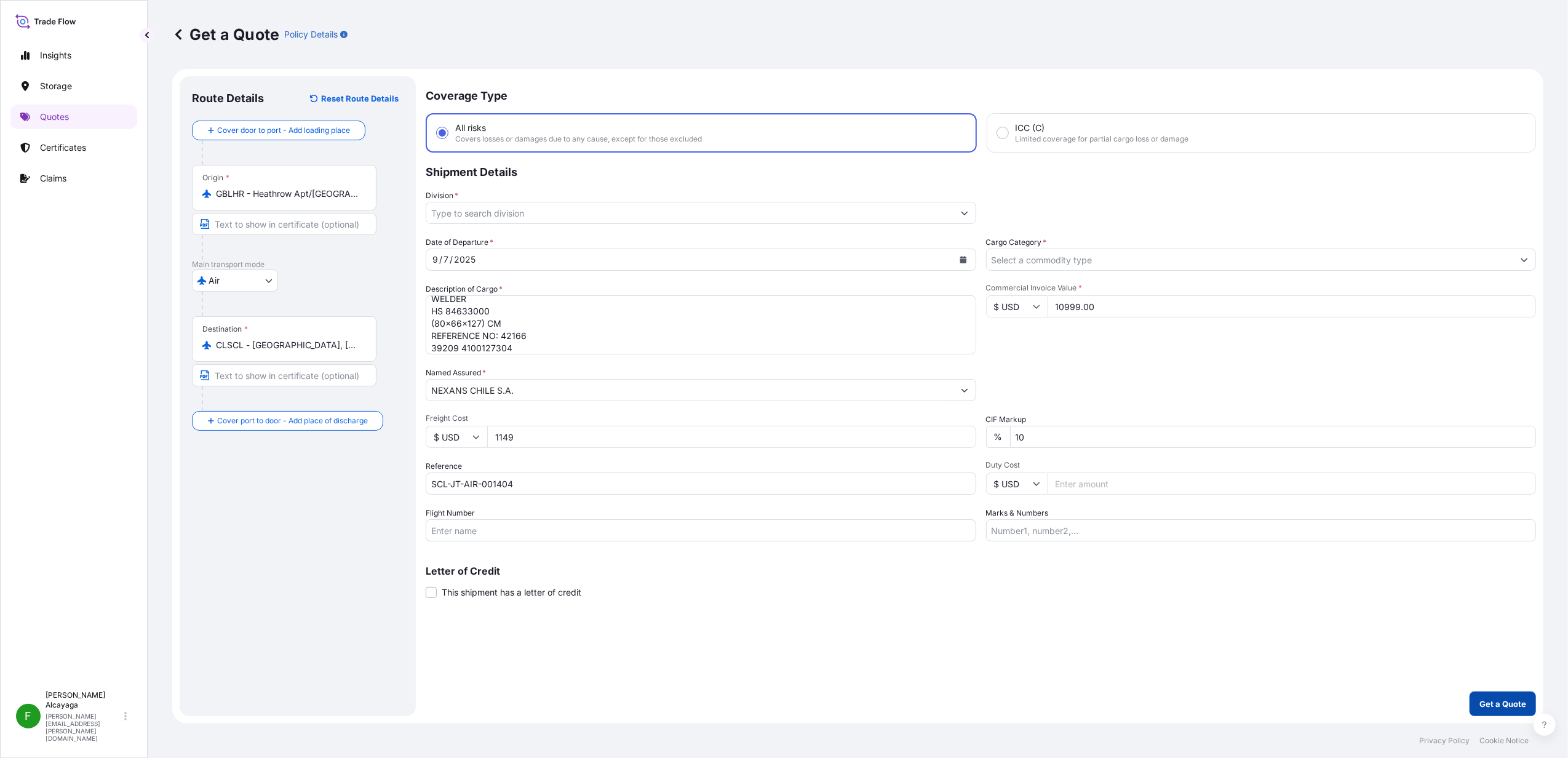
click at [1252, 580] on p "Get a Quote" at bounding box center [1502, 704] width 47 height 12
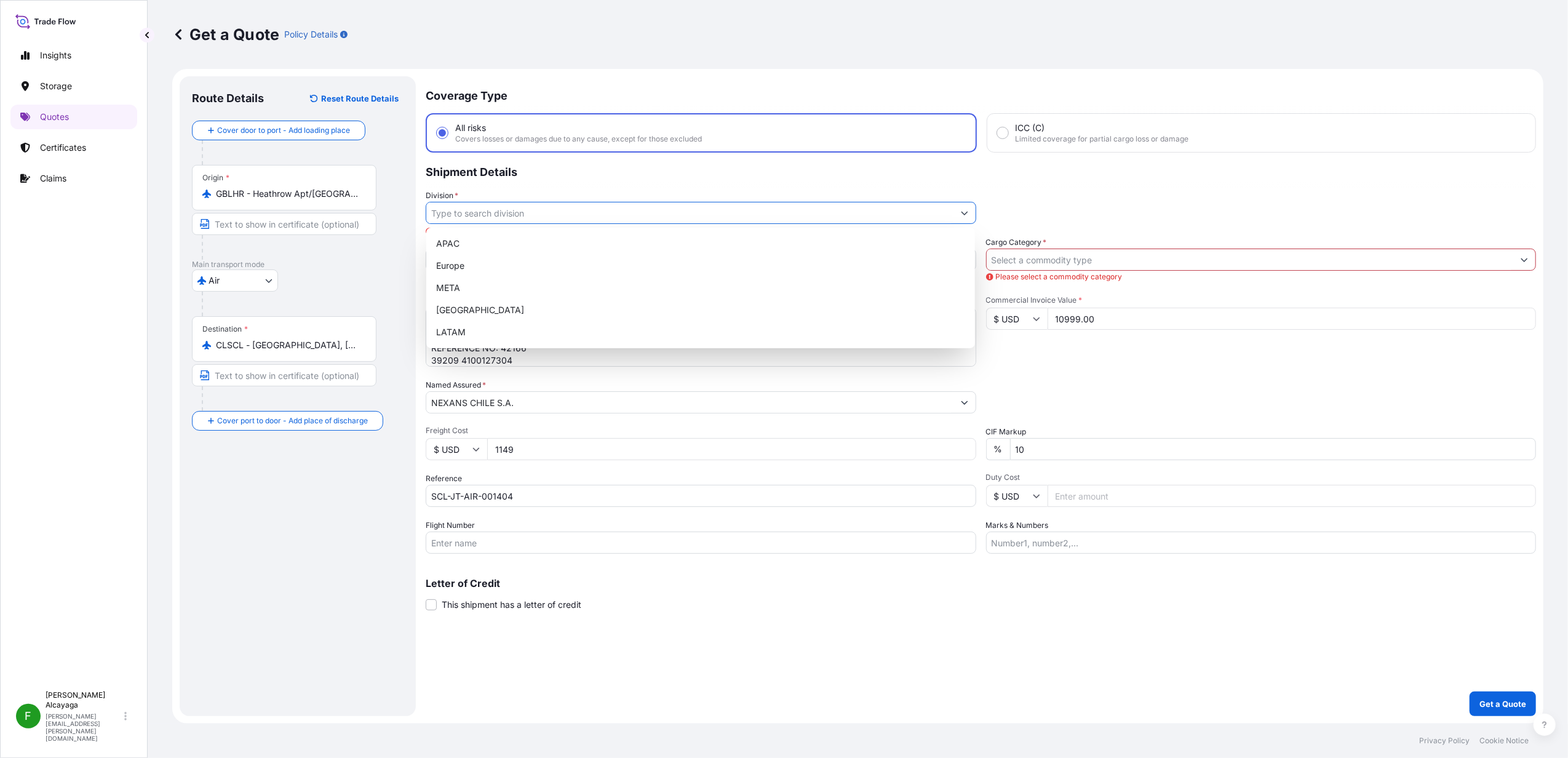
click at [525, 216] on input "Division *" at bounding box center [690, 212] width 527 height 22
click at [510, 330] on div "LATAM" at bounding box center [700, 332] width 539 height 22
type input "LATAM"
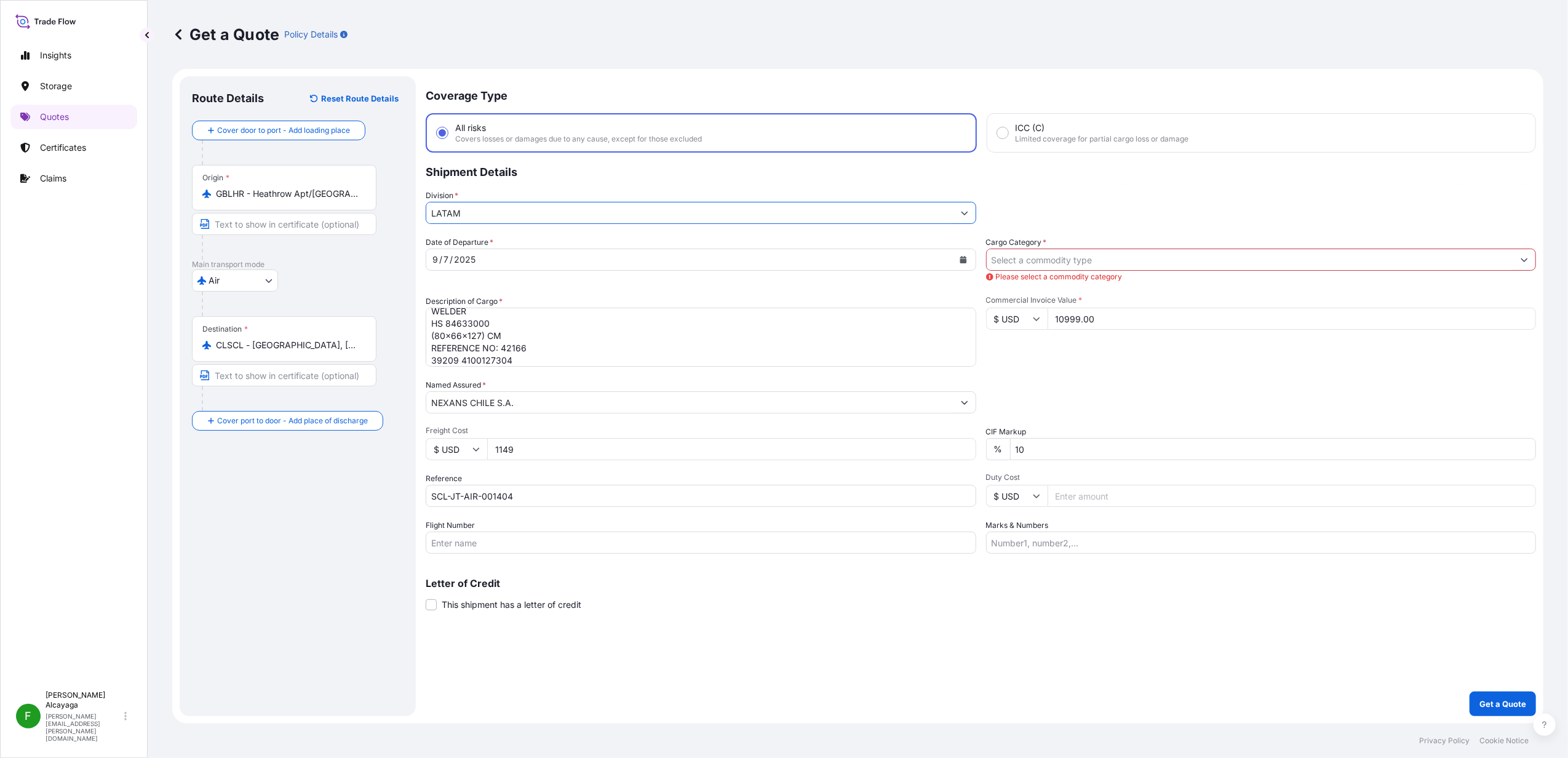
click at [1039, 264] on input "Cargo Category *" at bounding box center [1250, 259] width 527 height 22
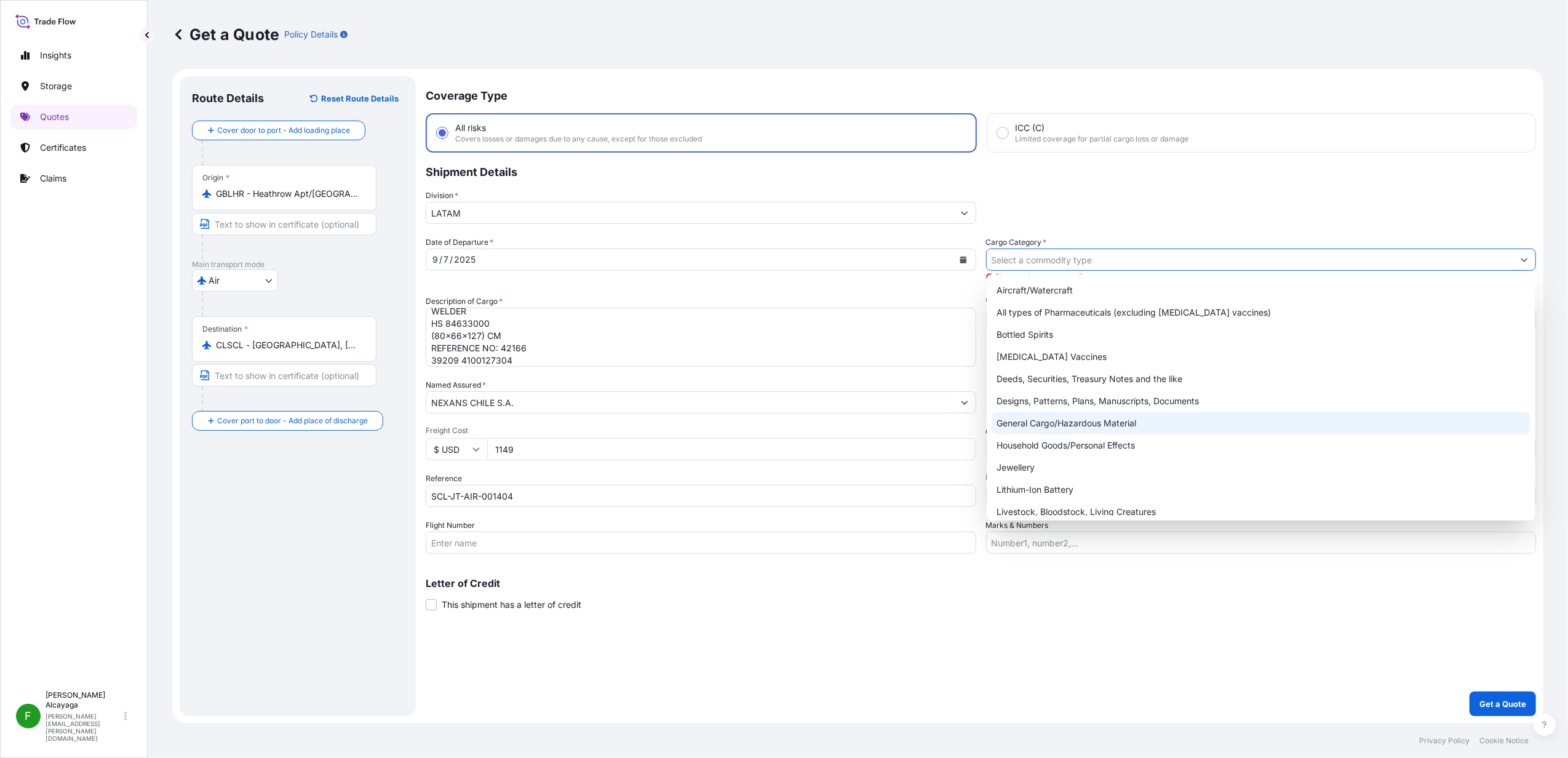
click at [1094, 409] on div "Designs, Patterns, Plans, Manuscripts, Documents" at bounding box center [1261, 401] width 539 height 22
type input "Designs, Patterns, Plans, Manuscripts, Documents"
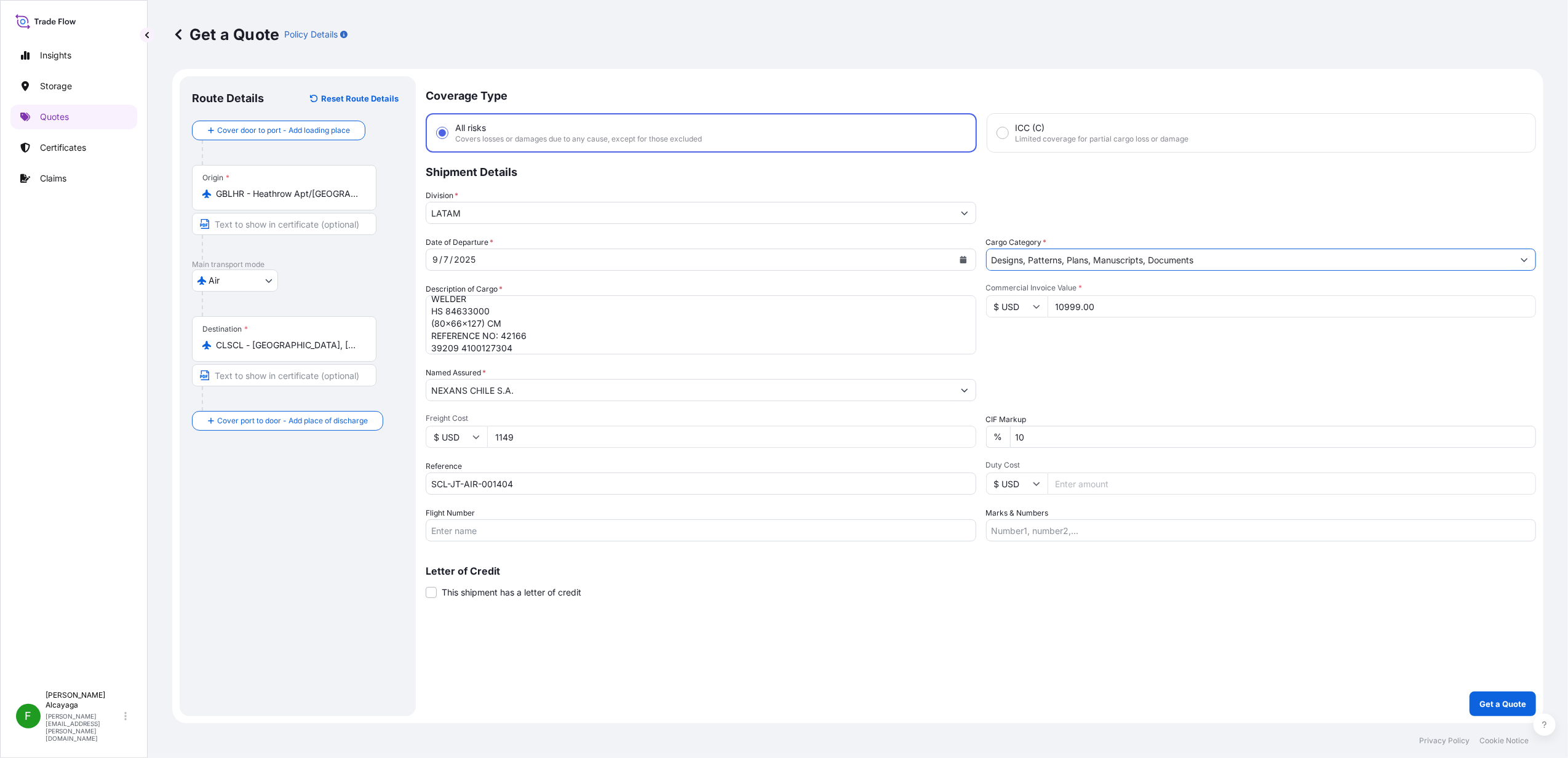
click at [1078, 267] on input "Designs, Patterns, Plans, Manuscripts, Documents" at bounding box center [1250, 259] width 527 height 22
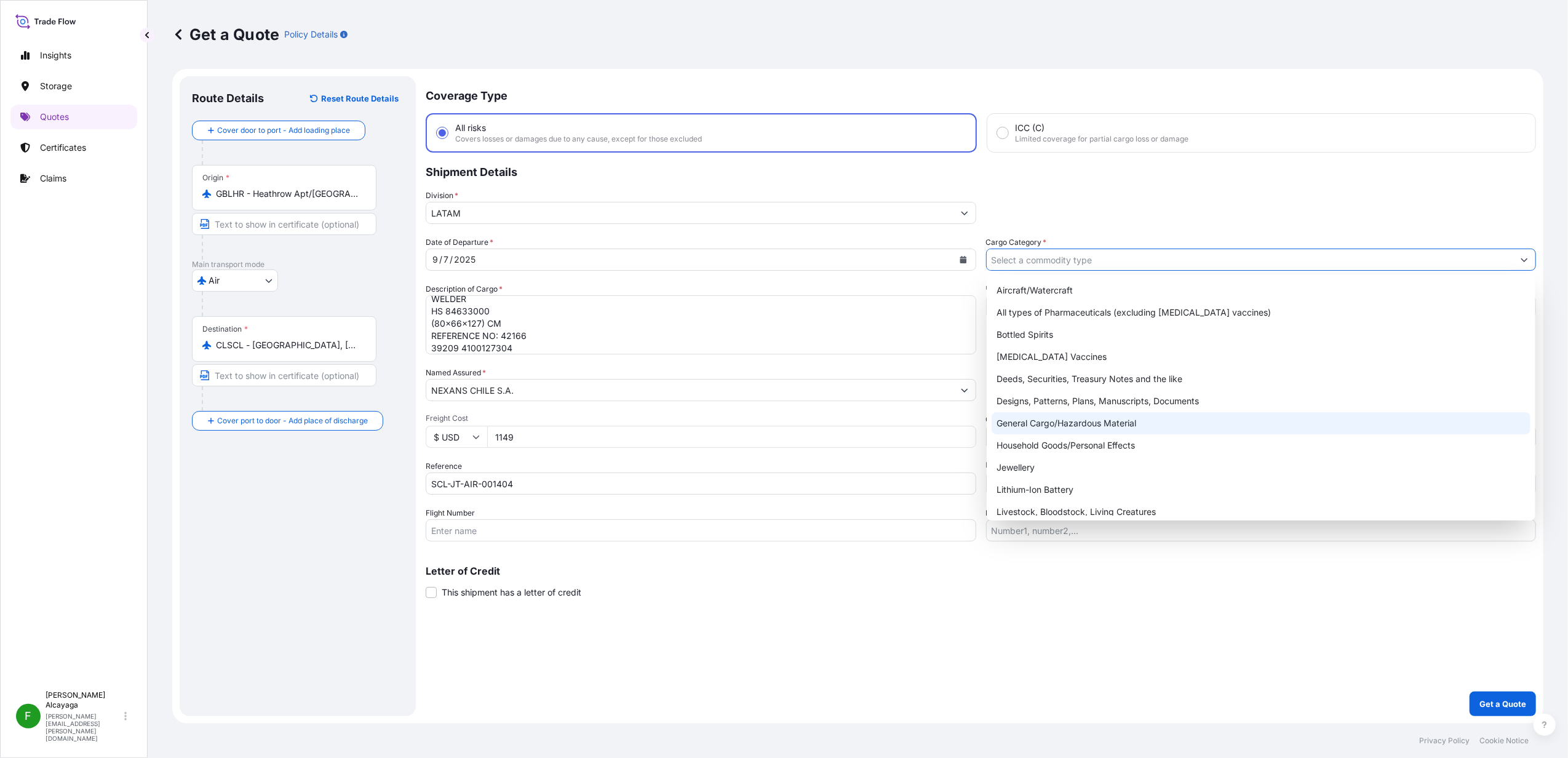
click at [1078, 415] on div "General Cargo/Hazardous Material" at bounding box center [1261, 423] width 539 height 22
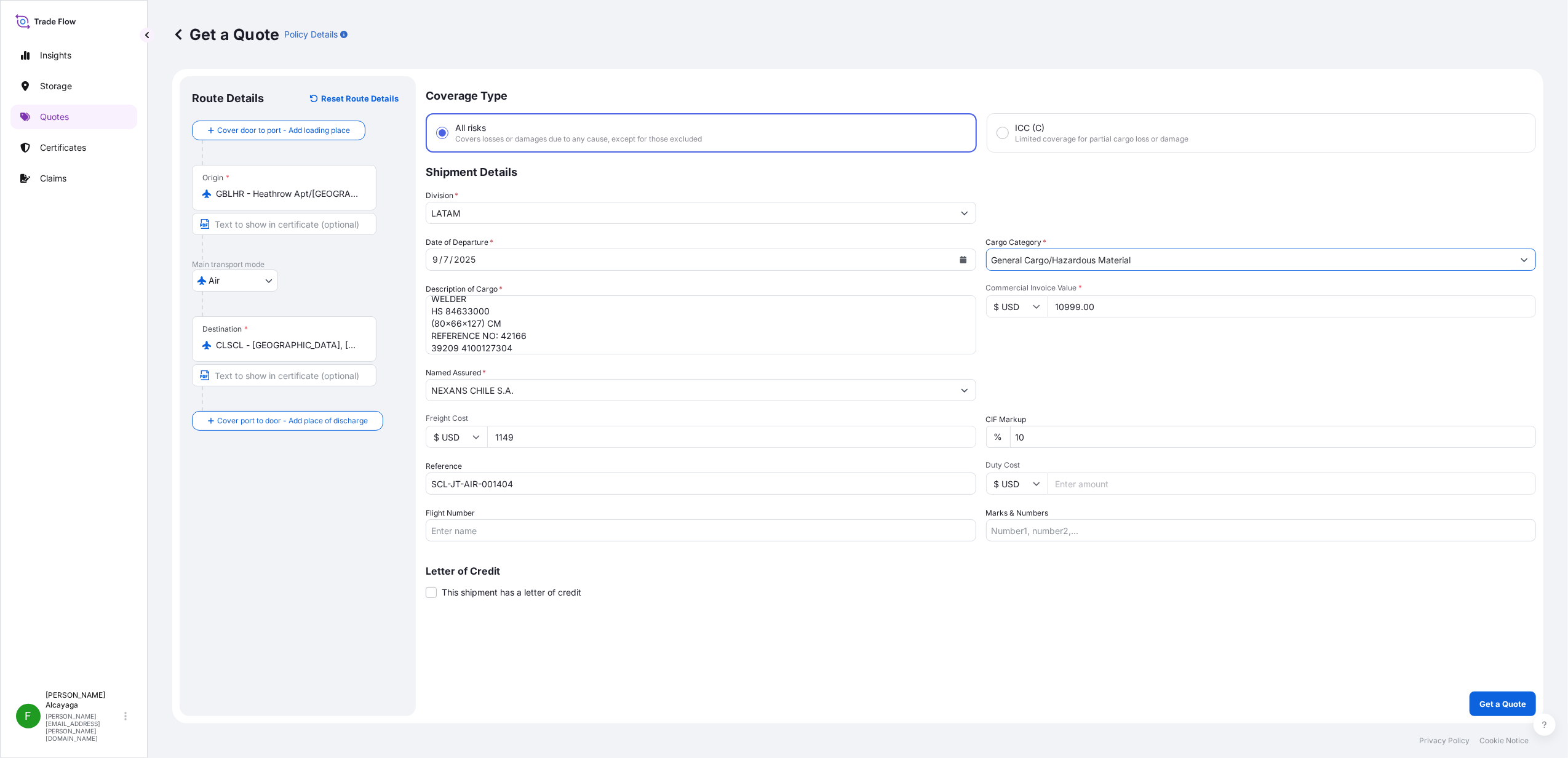
type input "General Cargo/Hazardous Material"
click at [1252, 580] on button "Get a Quote" at bounding box center [1502, 704] width 66 height 25
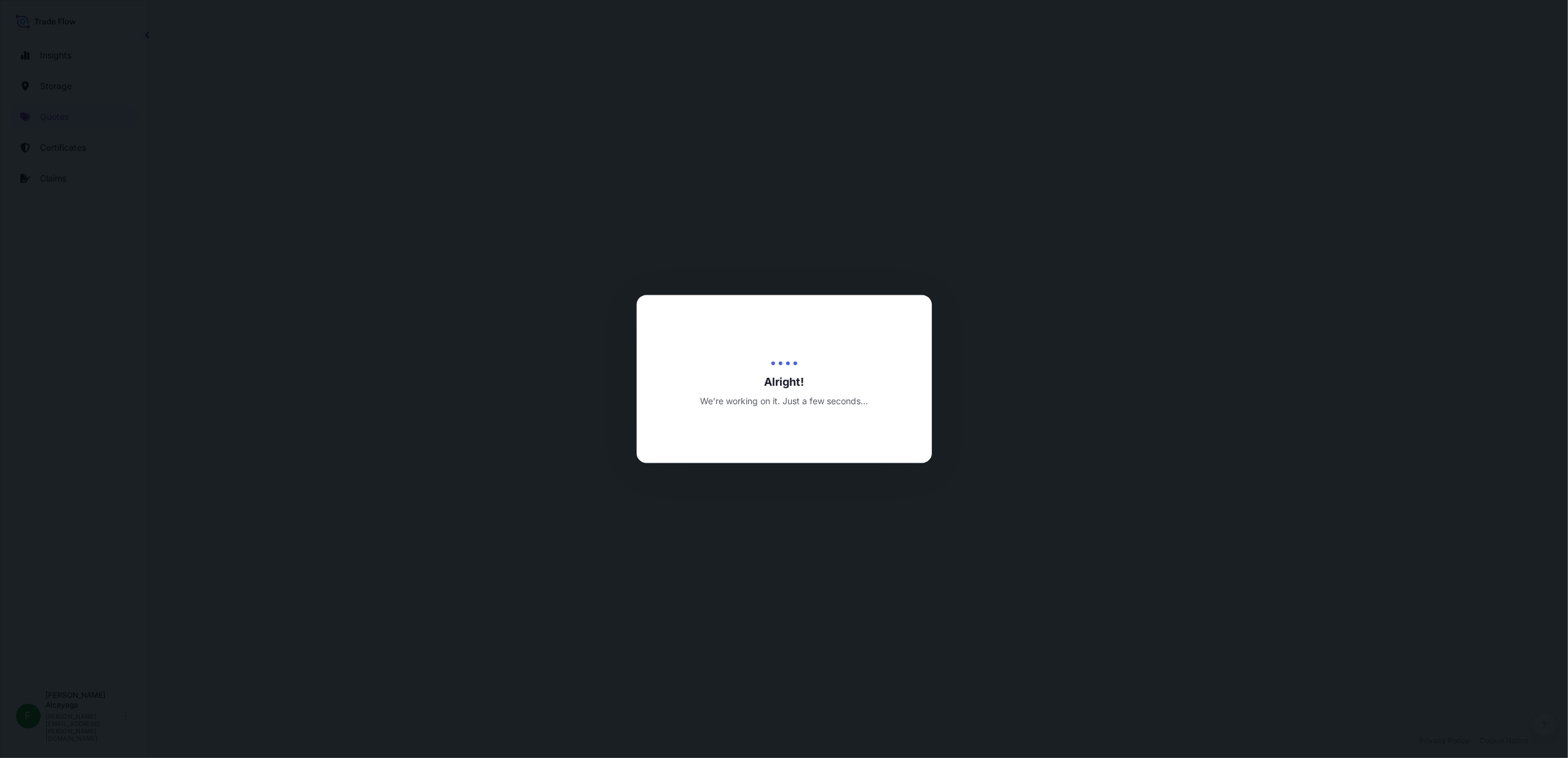
select select "Air"
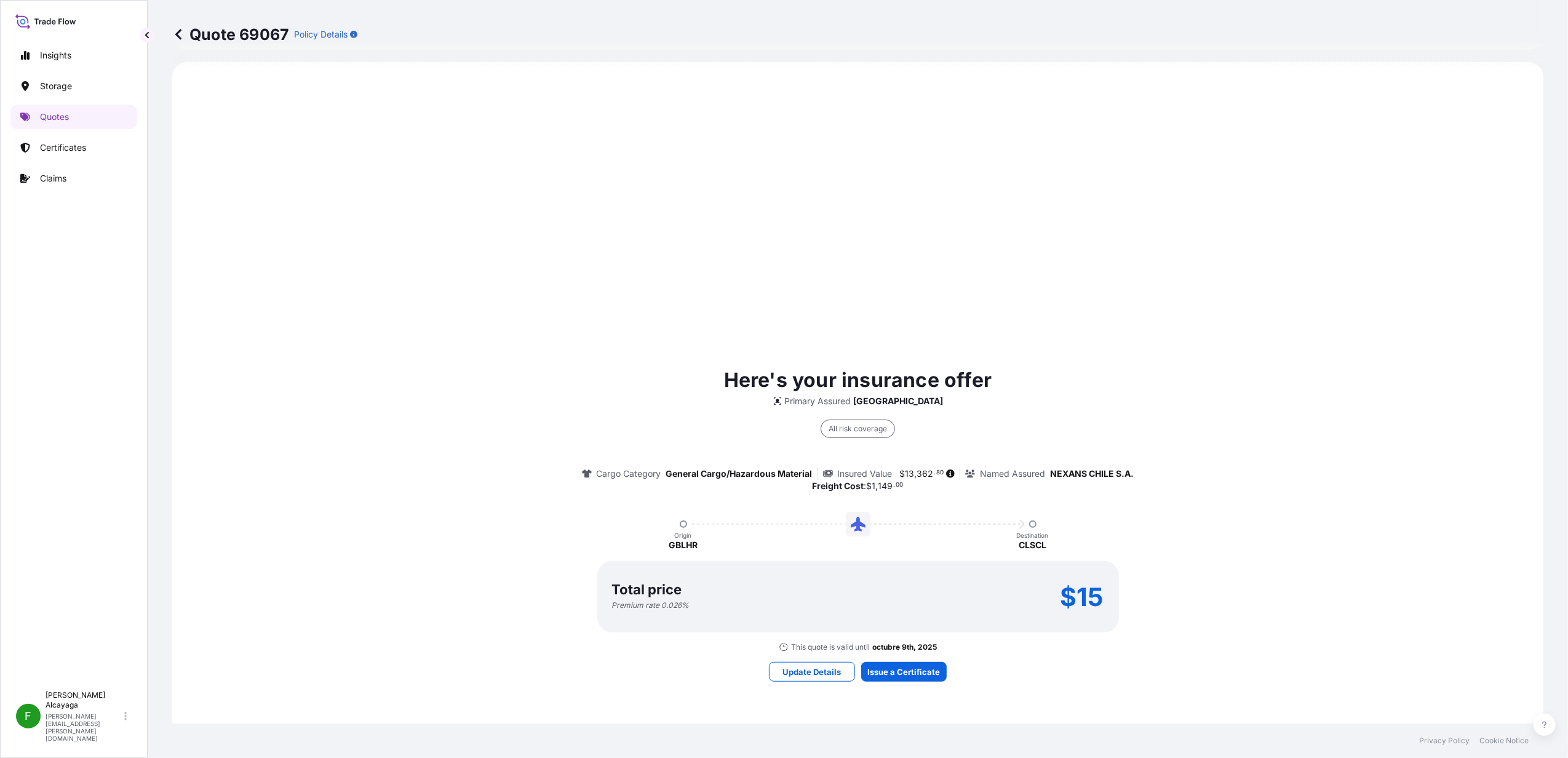
scroll to position [754, 0]
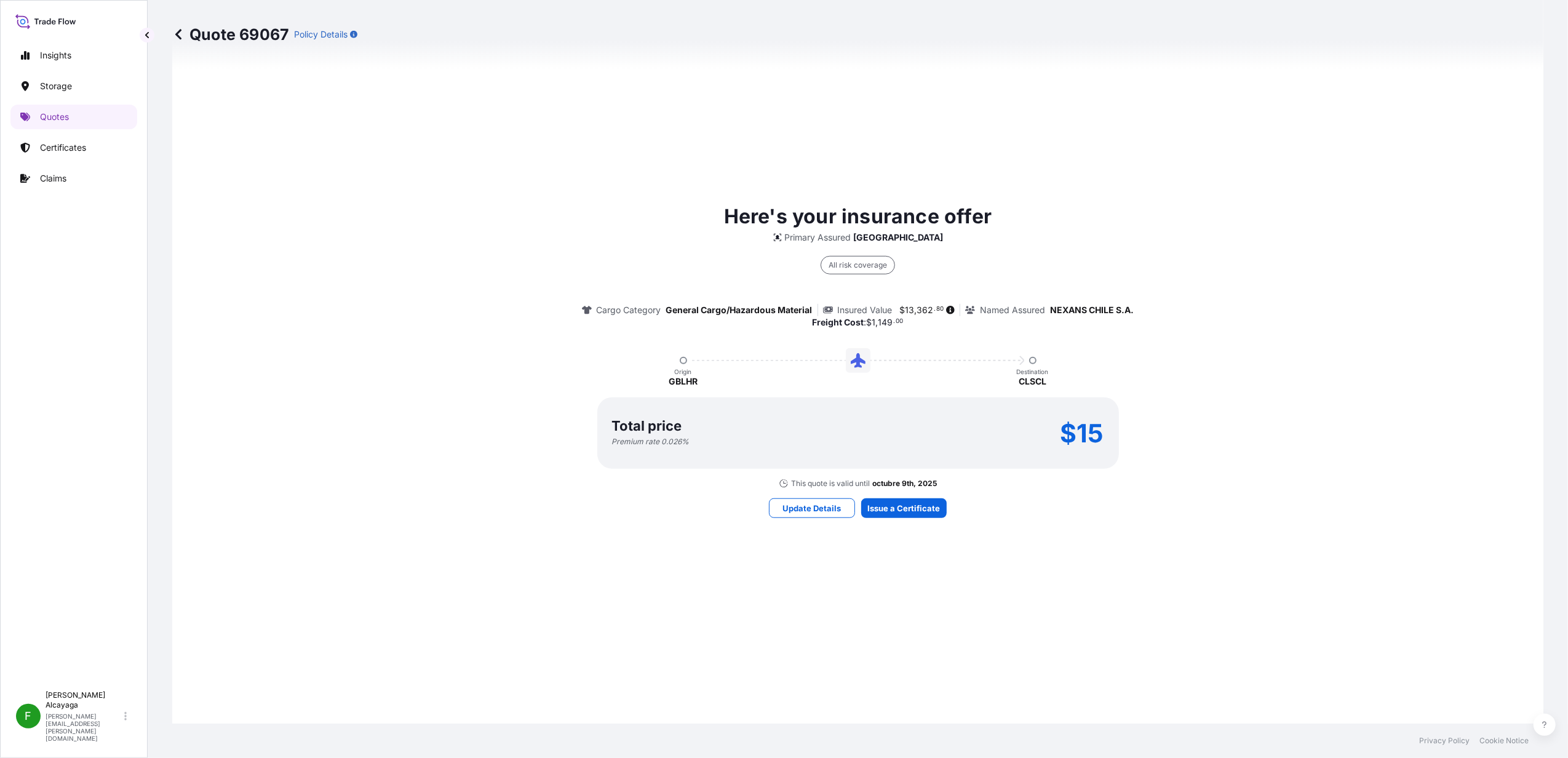
click at [915, 312] on span "," at bounding box center [915, 310] width 2 height 8
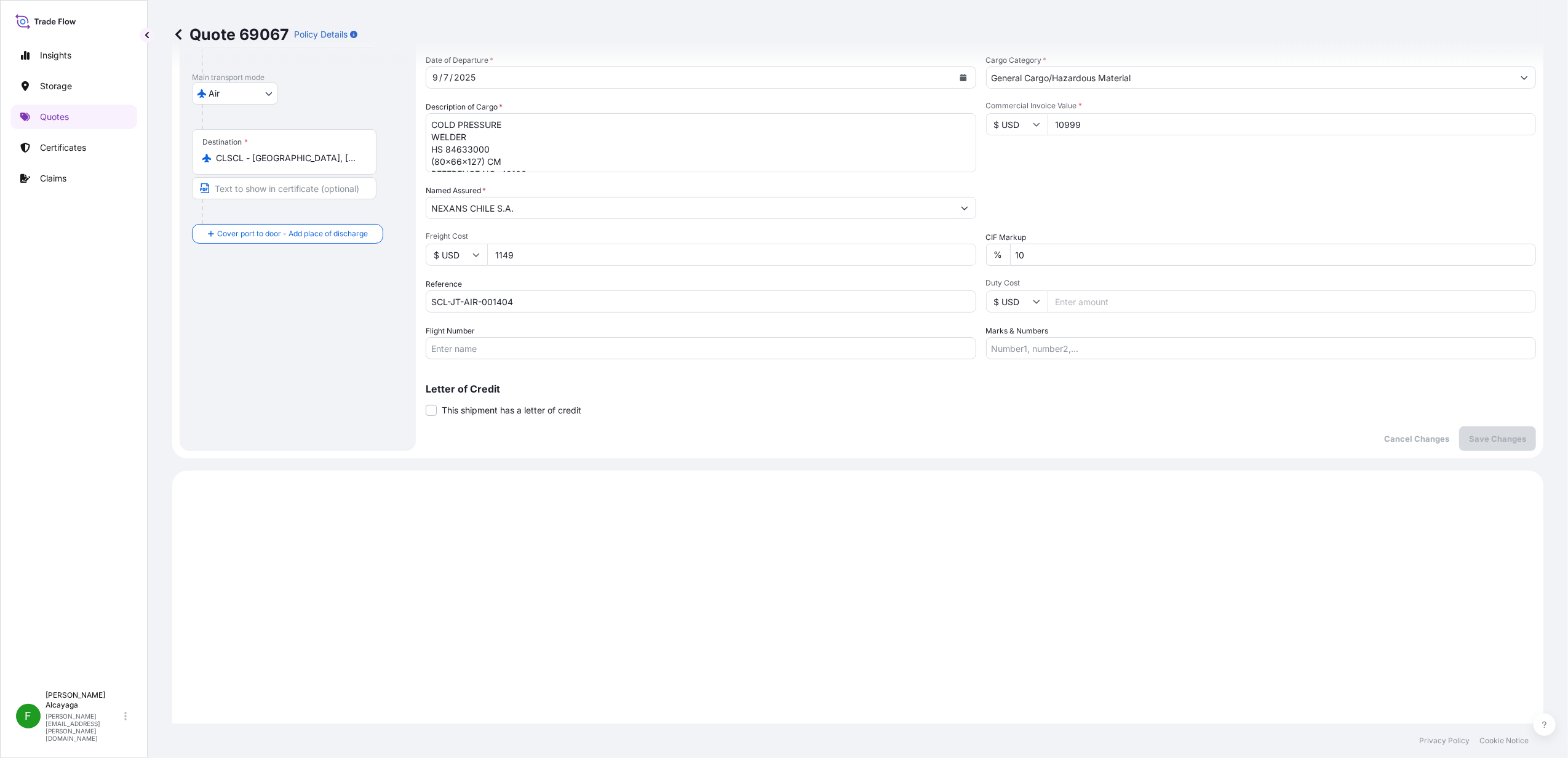
scroll to position [181, 0]
click at [1058, 348] on input "Marks & Numbers" at bounding box center [1261, 350] width 550 height 22
type input "Value of insurance USD 40.00"
click at [1252, 443] on p "Save Changes" at bounding box center [1497, 440] width 57 height 12
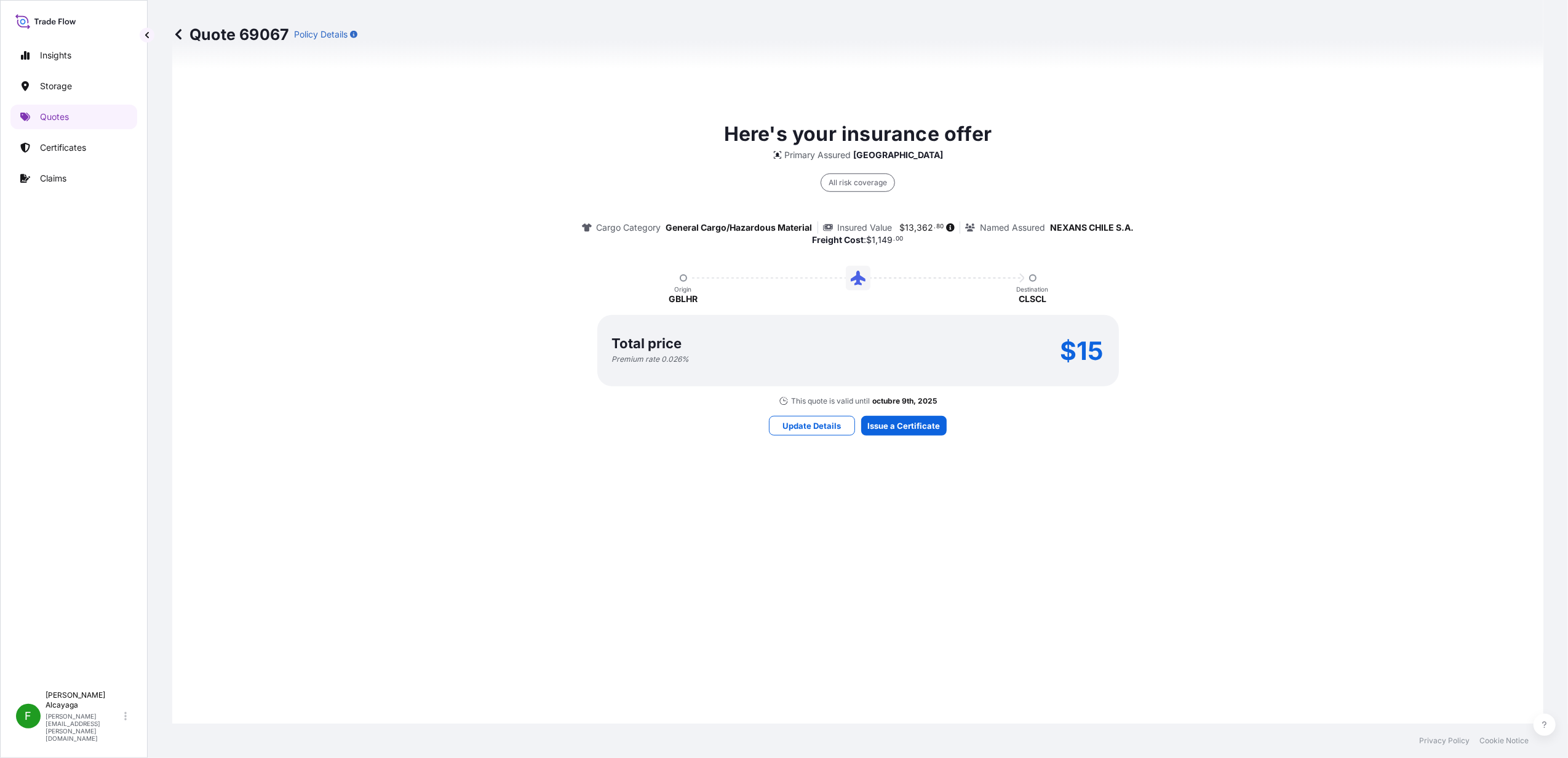
select select "Air"
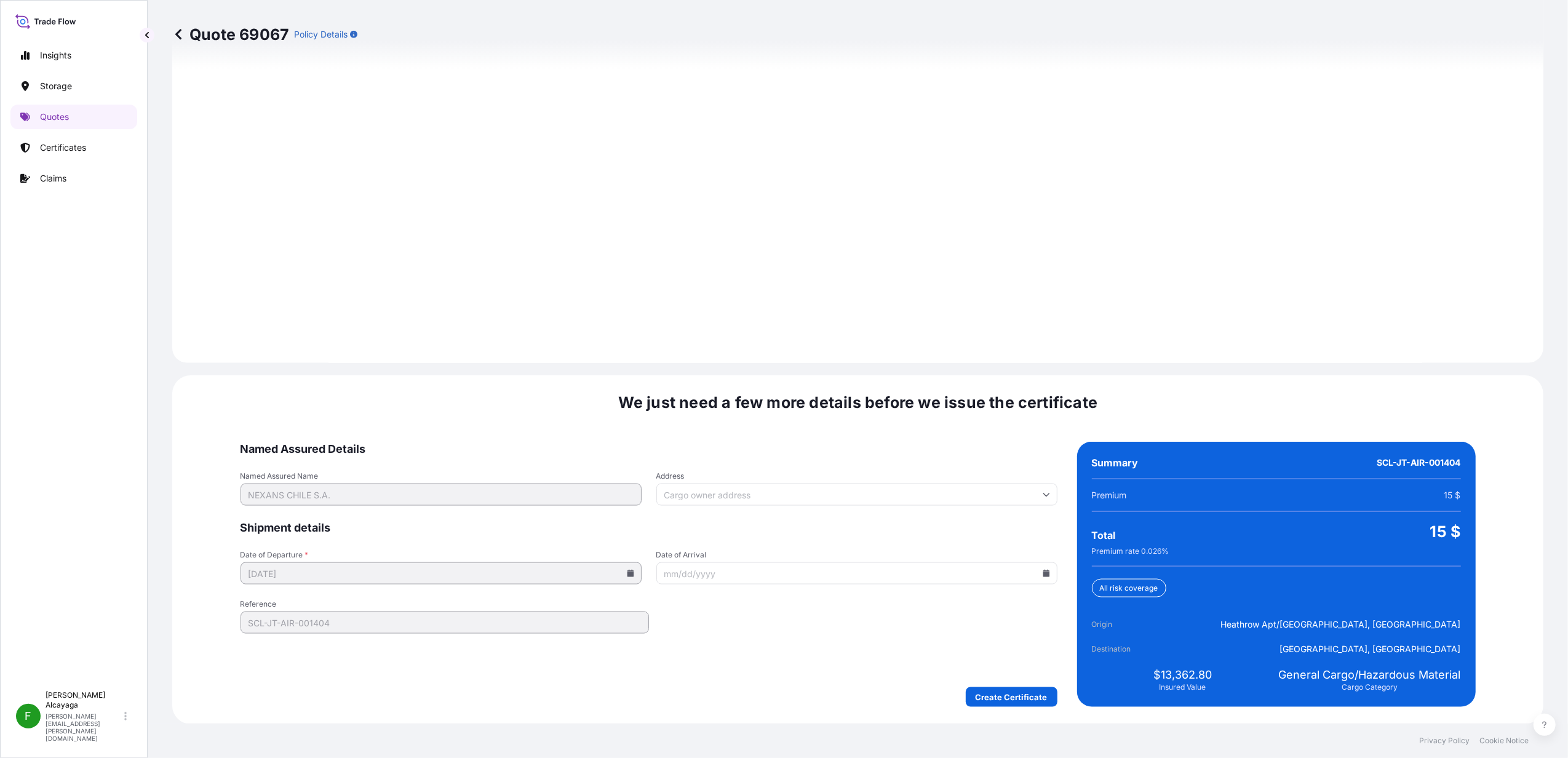
scroll to position [1575, 0]
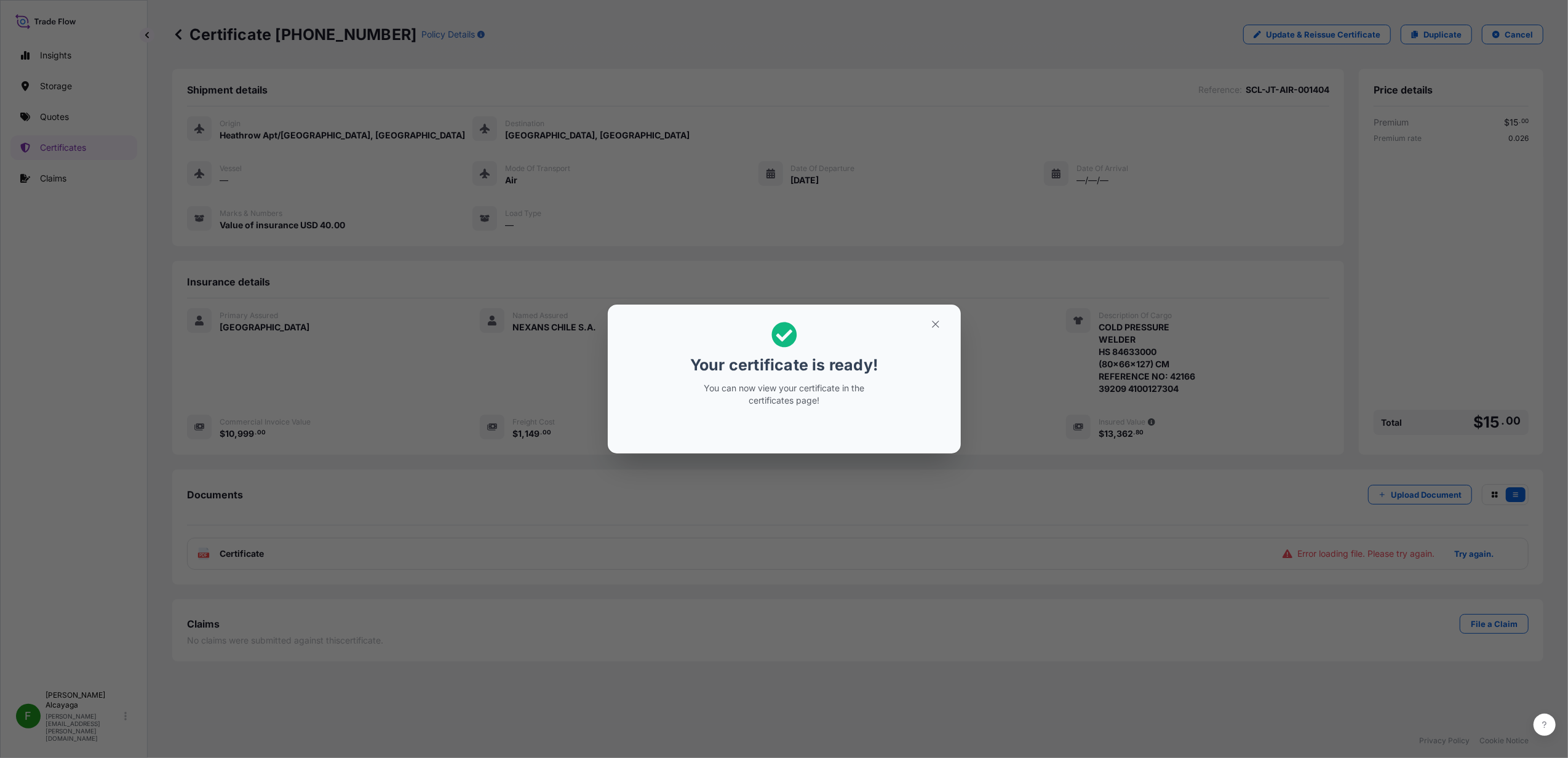
click at [825, 580] on div "Your certificate is ready! You can now view your certificate in the certificate…" at bounding box center [784, 379] width 1568 height 758
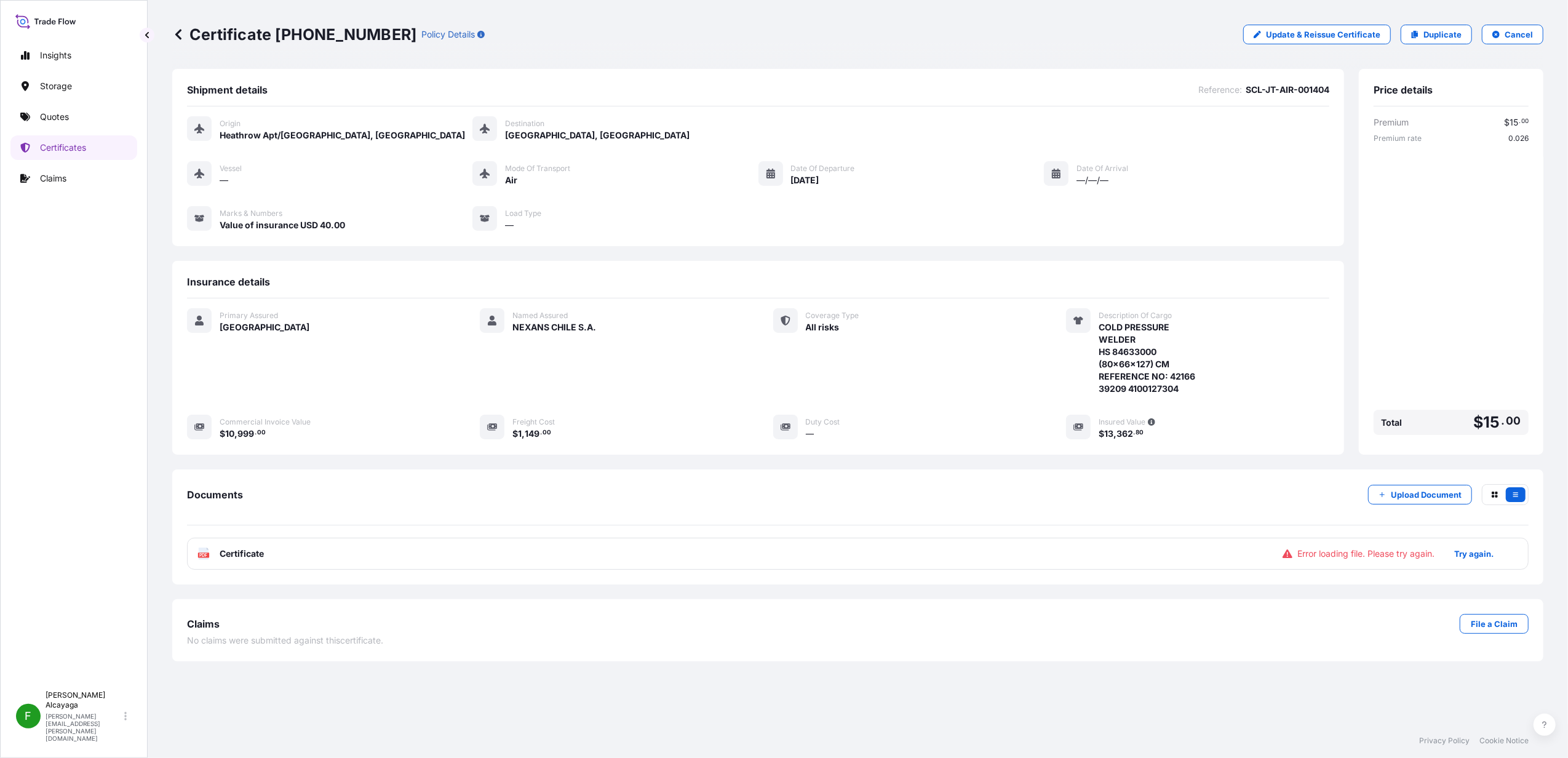
click at [495, 547] on div "PDF Certificate Error loading file. Please try again. Try again." at bounding box center [858, 554] width 1342 height 32
click at [242, 559] on span "Certificate" at bounding box center [242, 554] width 44 height 12
click at [1252, 555] on p "Try again." at bounding box center [1474, 554] width 39 height 12
click at [1096, 580] on div "Documents Upload Document PDF Certificate [DATE]" at bounding box center [857, 527] width 1371 height 115
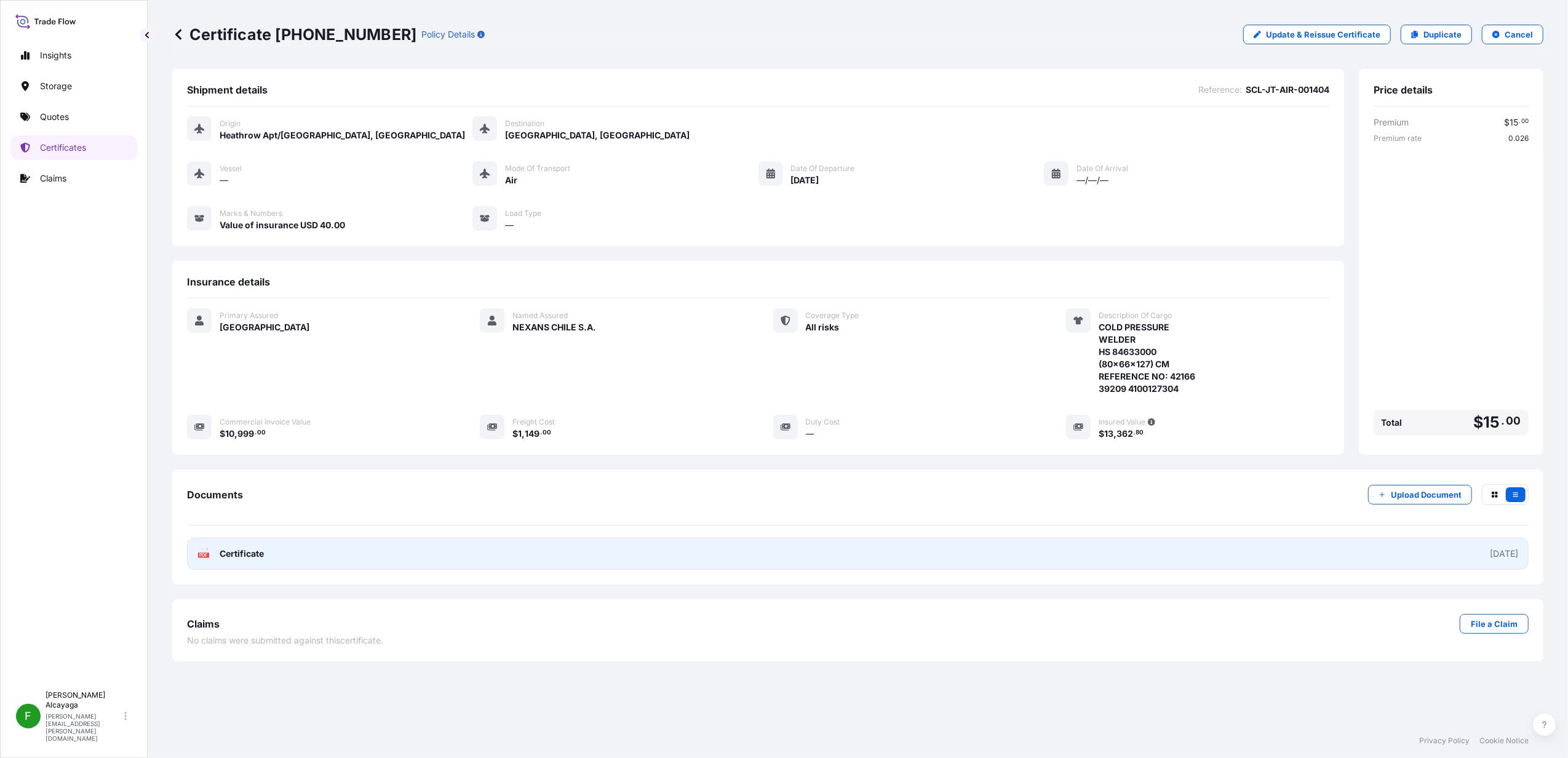
click at [982, 549] on link "PDF Certificate [DATE]" at bounding box center [858, 554] width 1342 height 32
